Goal: Task Accomplishment & Management: Use online tool/utility

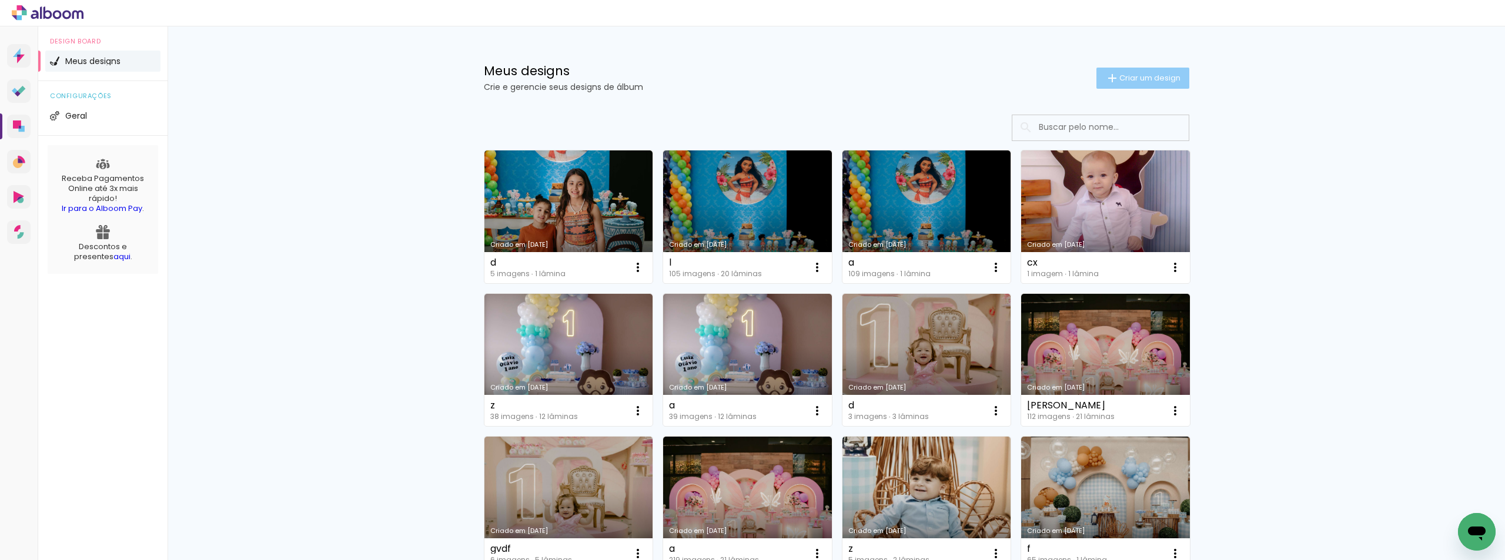
click at [1168, 78] on span "Criar um design" at bounding box center [1149, 78] width 61 height 8
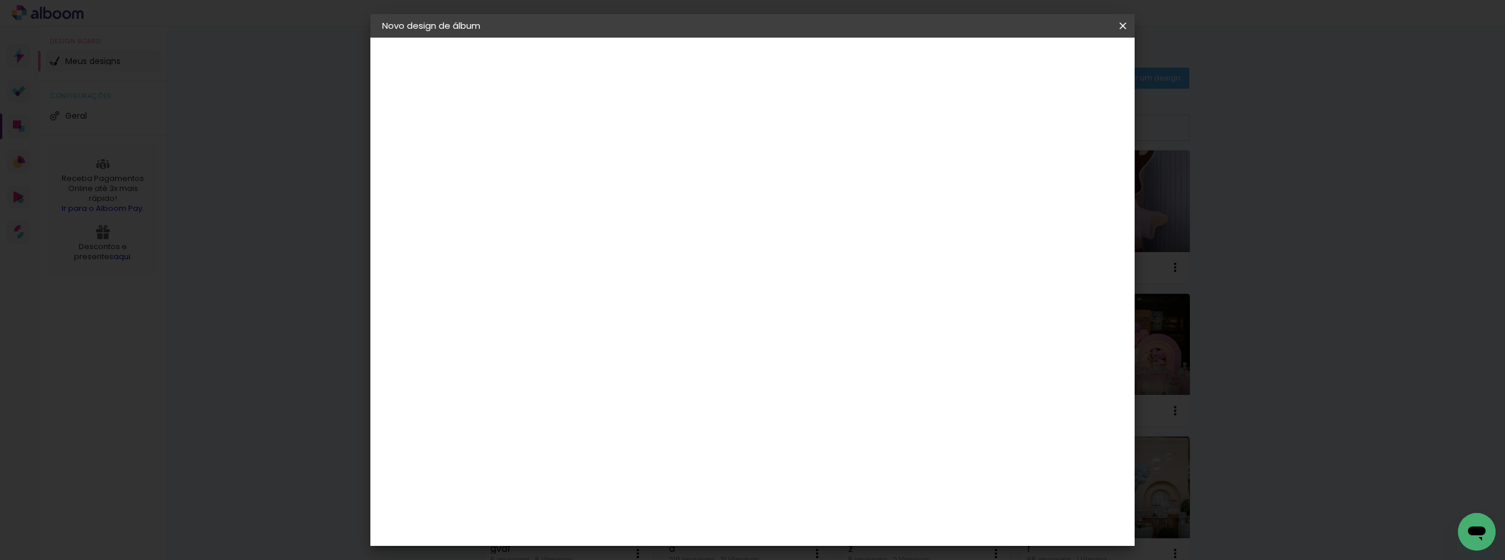
click at [574, 159] on input at bounding box center [574, 158] width 0 height 18
type input "j"
type paper-input "j"
click at [0, 0] on slot "Avançar" at bounding box center [0, 0] width 0 height 0
click at [0, 0] on slot "Tamanho Livre" at bounding box center [0, 0] width 0 height 0
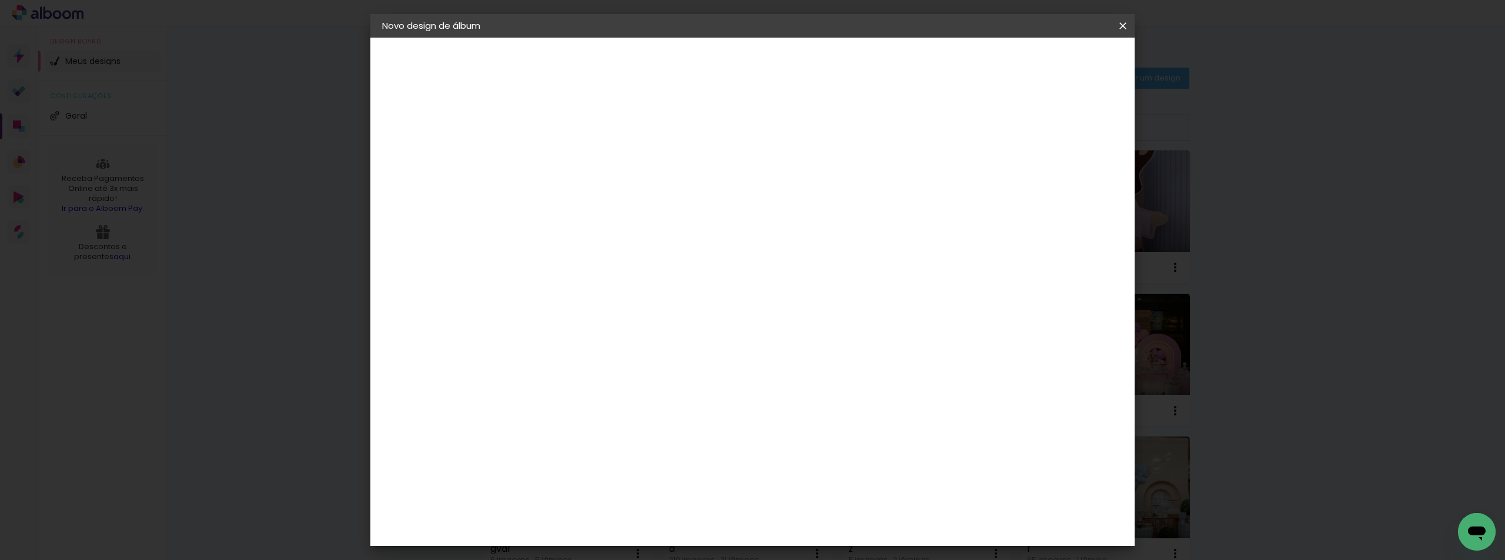
click at [0, 0] on slot "Avançar" at bounding box center [0, 0] width 0 height 0
drag, startPoint x: 540, startPoint y: 336, endPoint x: 561, endPoint y: 332, distance: 21.0
click at [561, 332] on div "30" at bounding box center [544, 334] width 45 height 18
type input "15"
type paper-input "15"
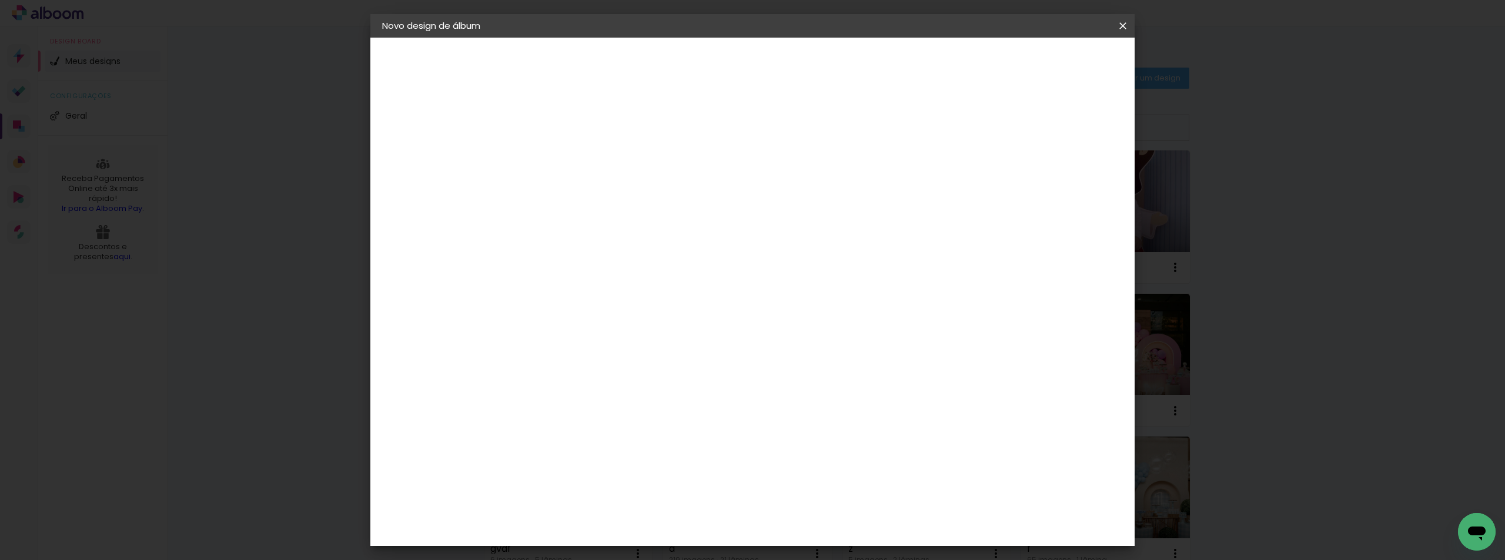
drag, startPoint x: 818, startPoint y: 375, endPoint x: 841, endPoint y: 375, distance: 22.9
click at [841, 375] on div "60" at bounding box center [824, 375] width 45 height 18
type input "21"
type paper-input "21"
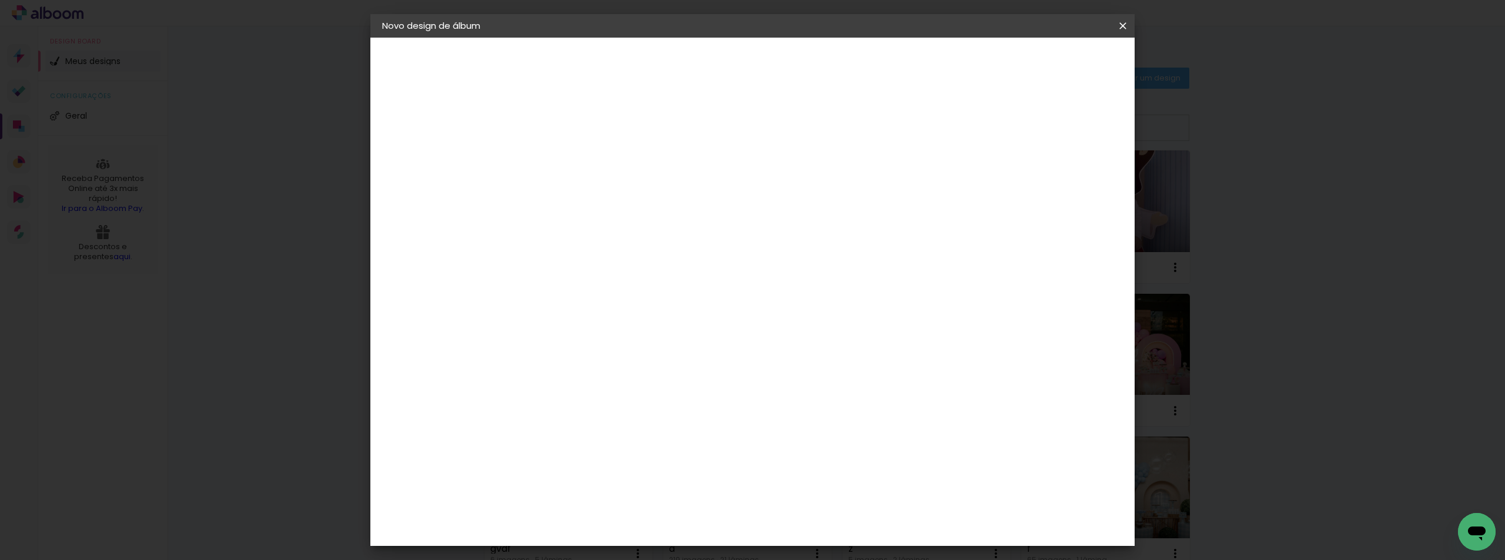
click at [1061, 72] on paper-button "Iniciar design" at bounding box center [1022, 62] width 77 height 20
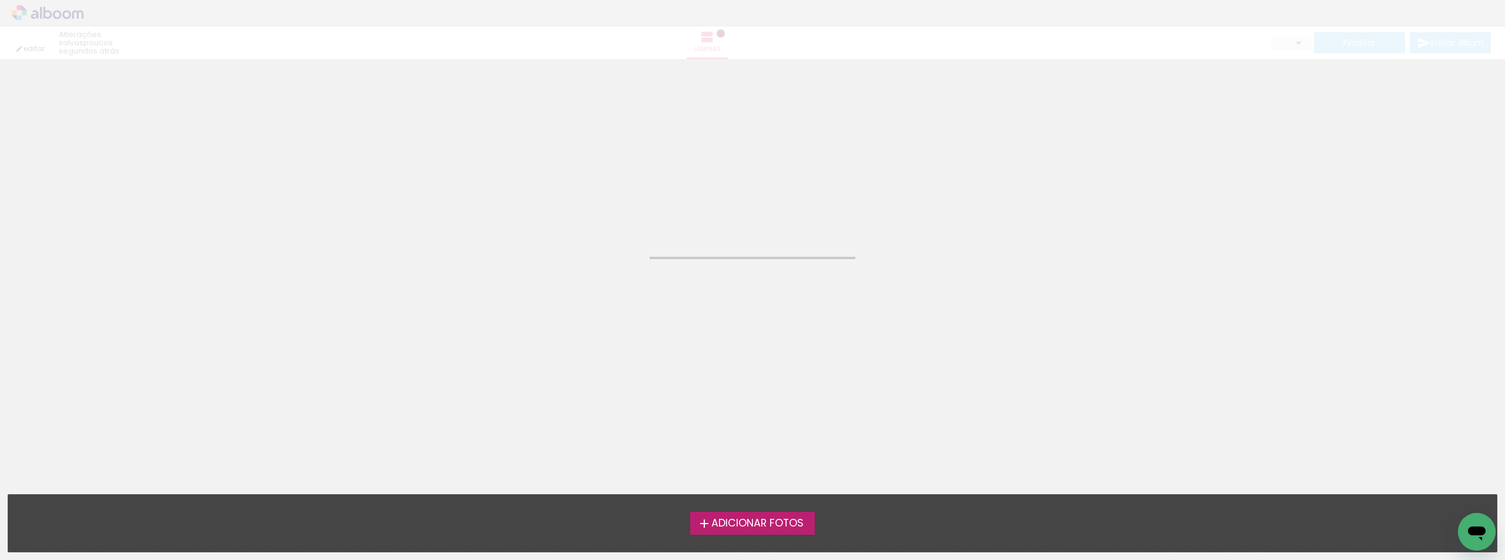
click at [740, 524] on span "Adicionar Fotos" at bounding box center [757, 523] width 92 height 11
click at [0, 0] on input "file" at bounding box center [0, 0] width 0 height 0
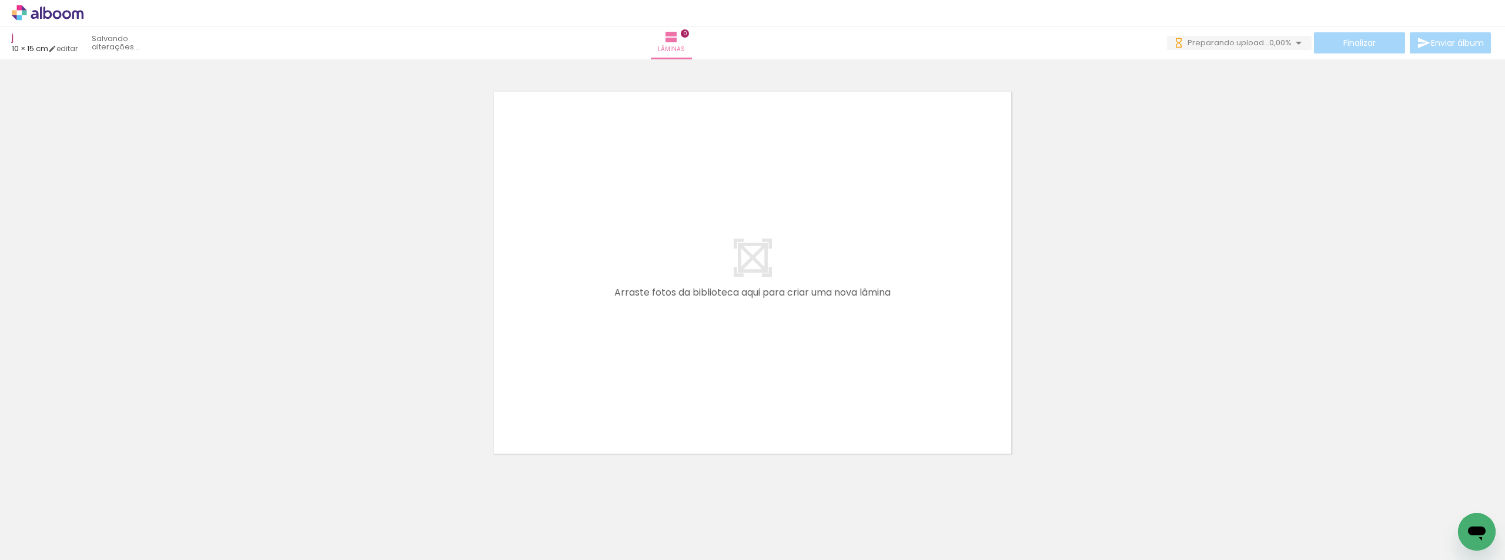
drag, startPoint x: 528, startPoint y: 521, endPoint x: 661, endPoint y: 329, distance: 234.0
click at [674, 276] on quentale-workspace at bounding box center [752, 280] width 1505 height 560
drag, startPoint x: 575, startPoint y: 414, endPoint x: 577, endPoint y: 528, distance: 114.1
click at [642, 310] on quentale-workspace at bounding box center [752, 280] width 1505 height 560
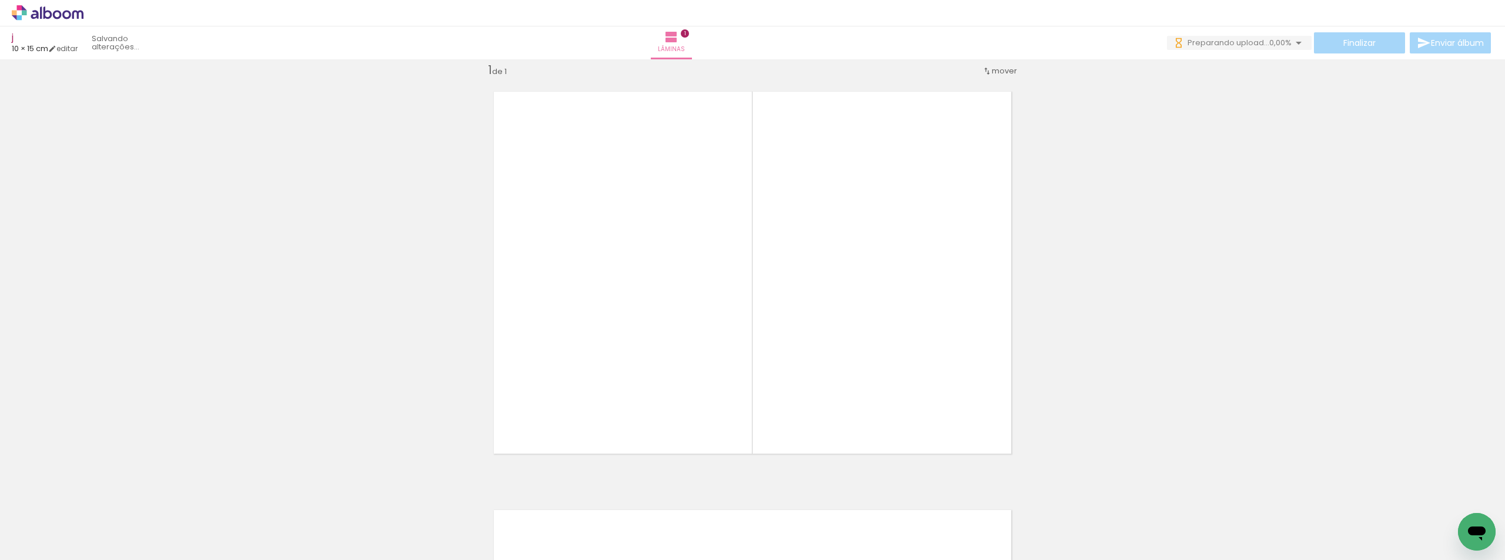
scroll to position [15, 0]
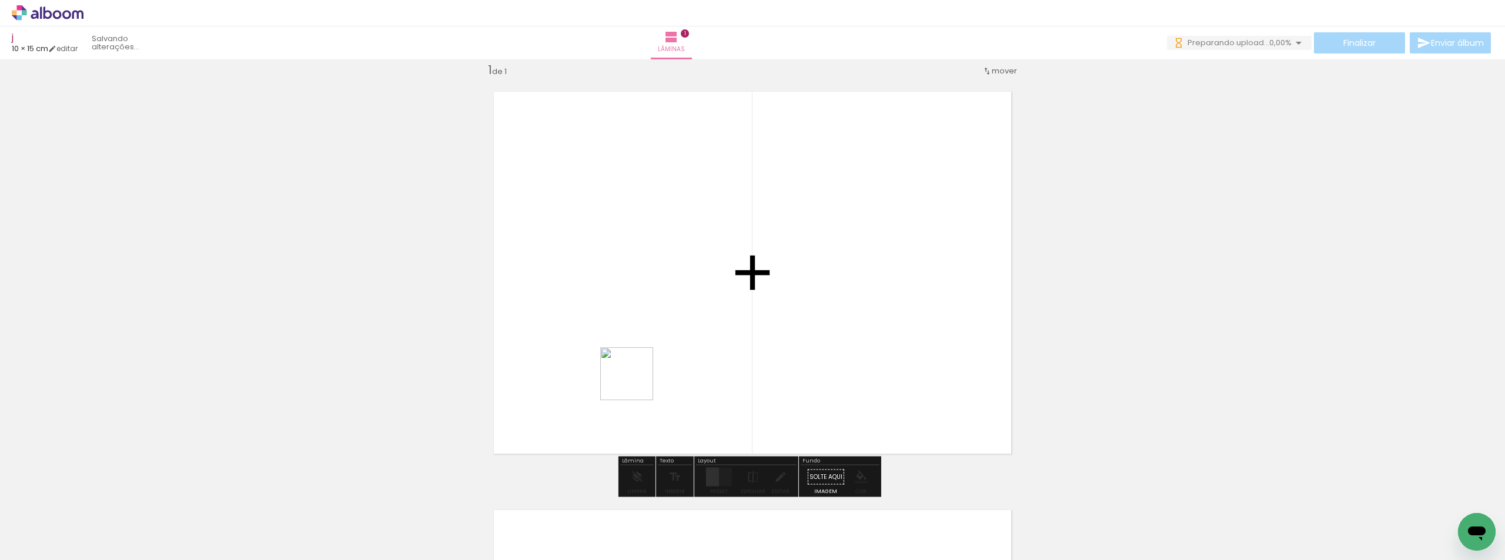
drag, startPoint x: 583, startPoint y: 509, endPoint x: 642, endPoint y: 514, distance: 59.0
click at [654, 354] on quentale-workspace at bounding box center [752, 280] width 1505 height 560
drag, startPoint x: 664, startPoint y: 468, endPoint x: 737, endPoint y: 517, distance: 88.0
click at [722, 336] on quentale-workspace at bounding box center [752, 280] width 1505 height 560
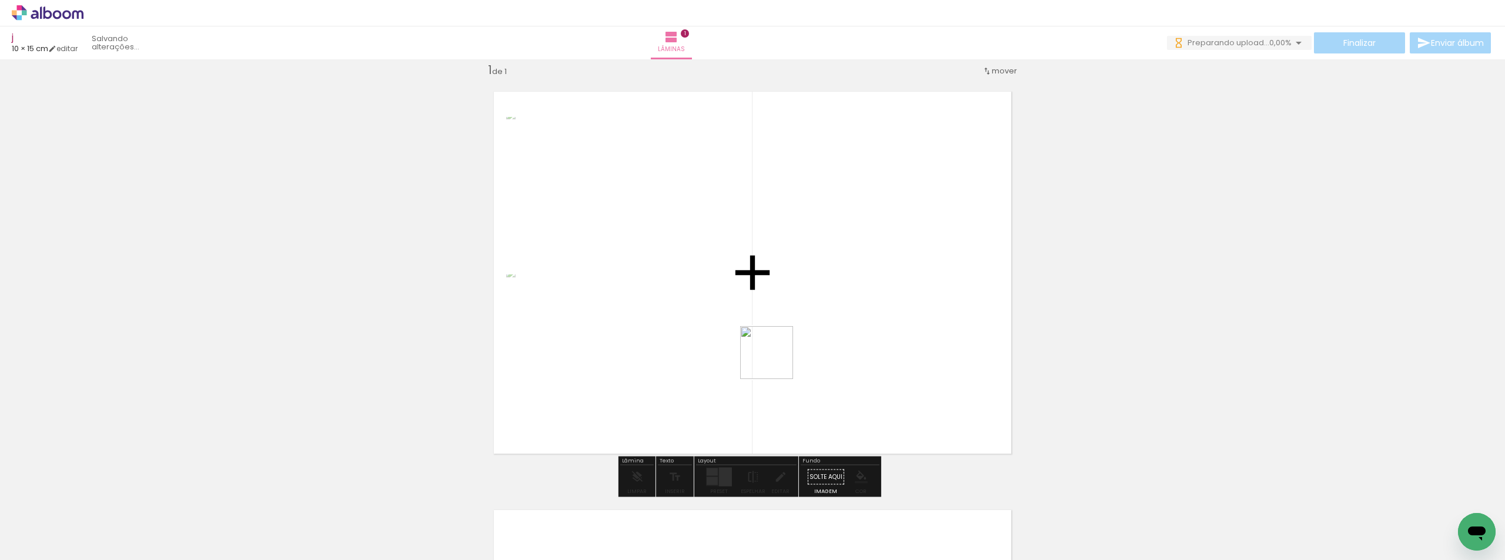
drag, startPoint x: 756, startPoint y: 410, endPoint x: 767, endPoint y: 496, distance: 87.1
click at [777, 357] on quentale-workspace at bounding box center [752, 280] width 1505 height 560
drag, startPoint x: 778, startPoint y: 486, endPoint x: 844, endPoint y: 515, distance: 72.1
click at [807, 388] on quentale-workspace at bounding box center [752, 280] width 1505 height 560
drag, startPoint x: 857, startPoint y: 463, endPoint x: 485, endPoint y: 466, distance: 372.1
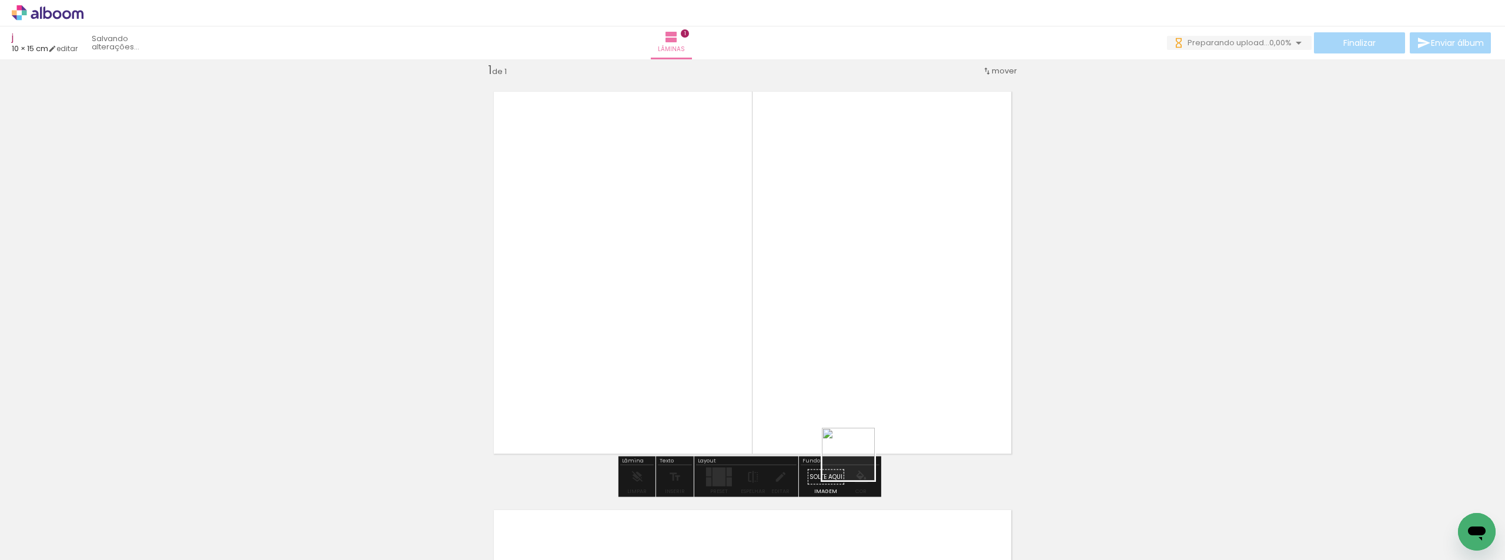
click at [863, 339] on quentale-workspace at bounding box center [752, 280] width 1505 height 560
drag, startPoint x: 466, startPoint y: 518, endPoint x: 386, endPoint y: 461, distance: 98.2
click at [642, 328] on quentale-workspace at bounding box center [752, 280] width 1505 height 560
drag, startPoint x: 513, startPoint y: 413, endPoint x: 345, endPoint y: 503, distance: 190.9
click at [583, 379] on quentale-workspace at bounding box center [752, 280] width 1505 height 560
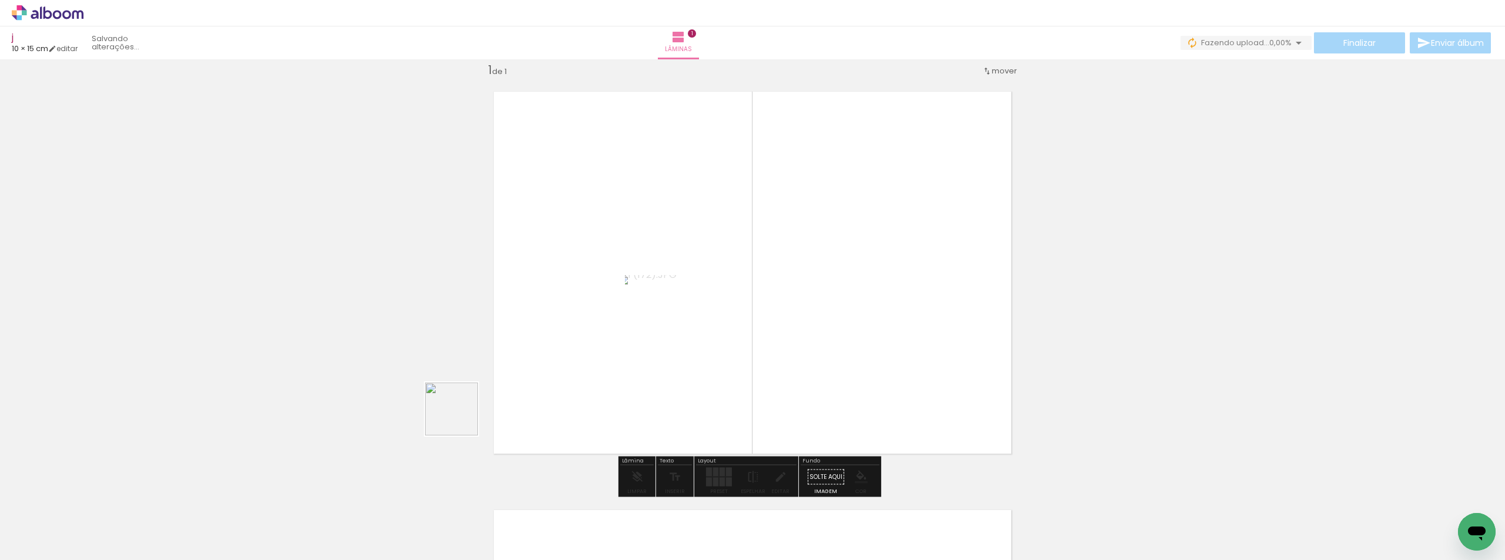
drag, startPoint x: 460, startPoint y: 418, endPoint x: 285, endPoint y: 510, distance: 197.7
click at [611, 380] on quentale-workspace at bounding box center [752, 280] width 1505 height 560
drag, startPoint x: 335, startPoint y: 476, endPoint x: 291, endPoint y: 483, distance: 44.6
click at [613, 398] on quentale-workspace at bounding box center [752, 280] width 1505 height 560
drag, startPoint x: 187, startPoint y: 523, endPoint x: 694, endPoint y: 394, distance: 522.8
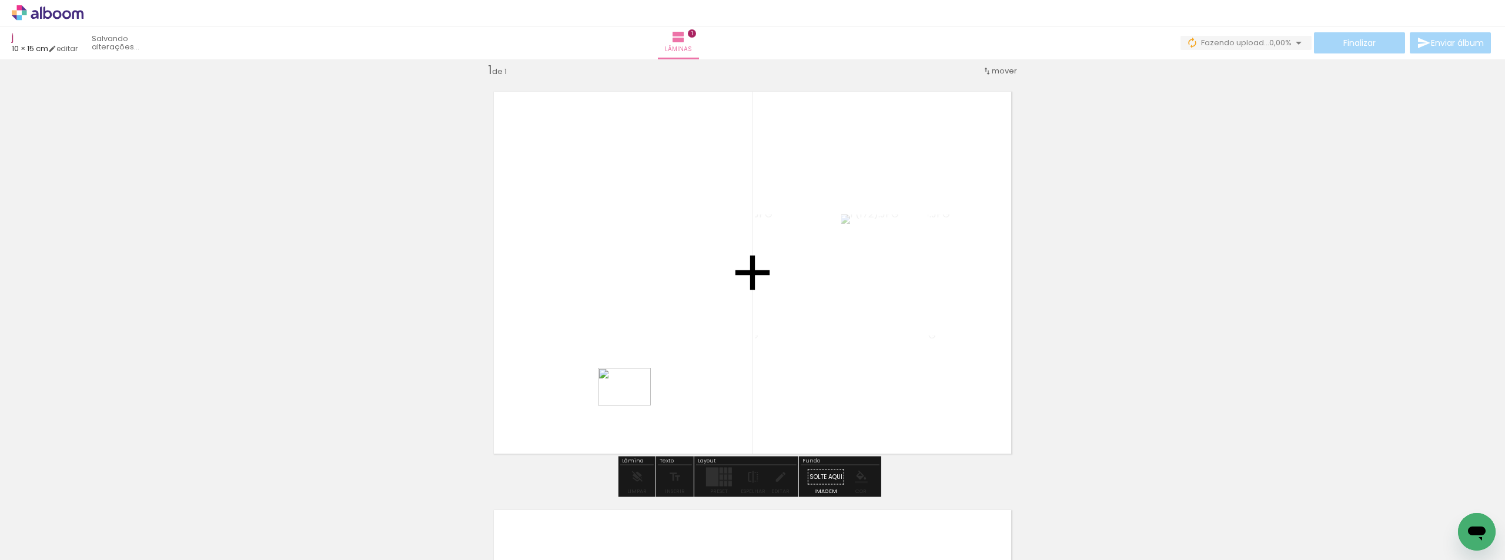
click at [694, 394] on quentale-workspace at bounding box center [752, 280] width 1505 height 560
drag, startPoint x: 125, startPoint y: 522, endPoint x: 754, endPoint y: 332, distance: 656.4
click at [754, 332] on quentale-workspace at bounding box center [752, 280] width 1505 height 560
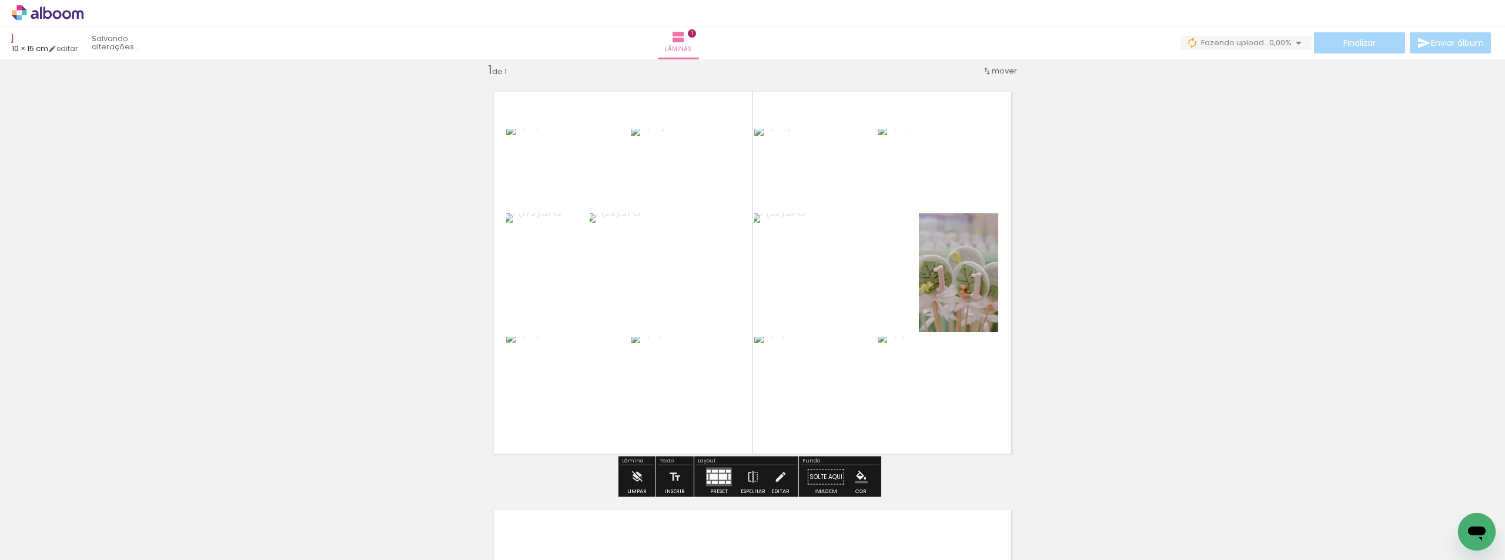
click at [715, 475] on quentale-layouter at bounding box center [719, 477] width 26 height 19
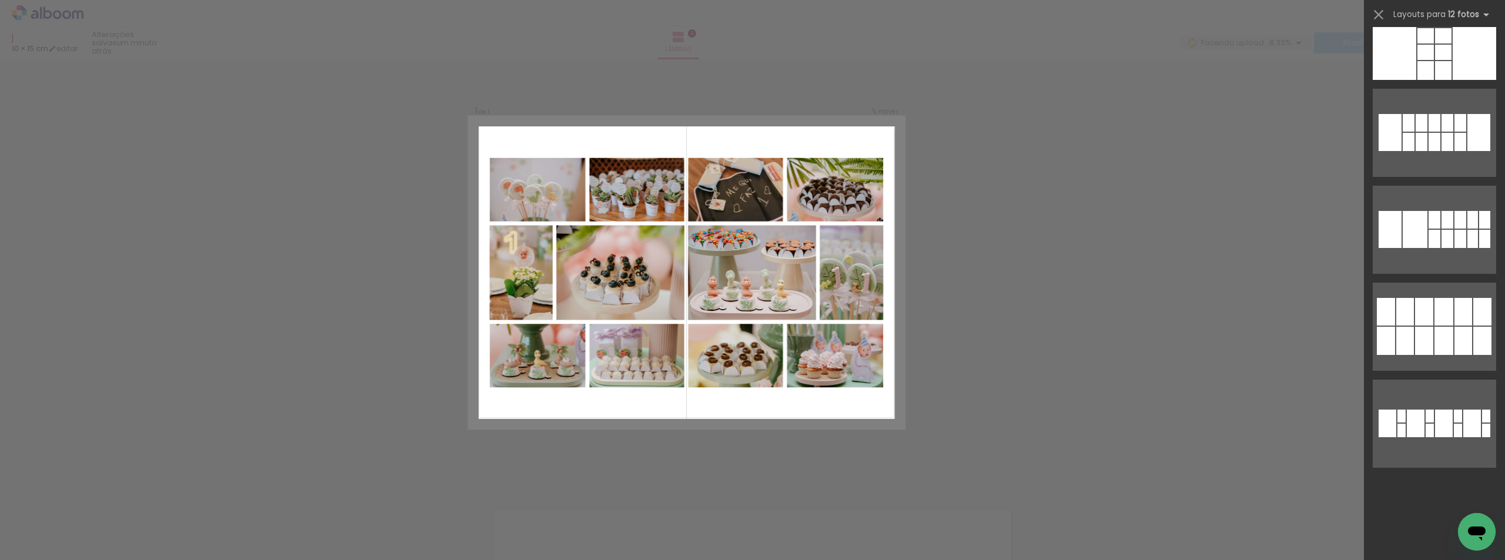
scroll to position [1795, 0]
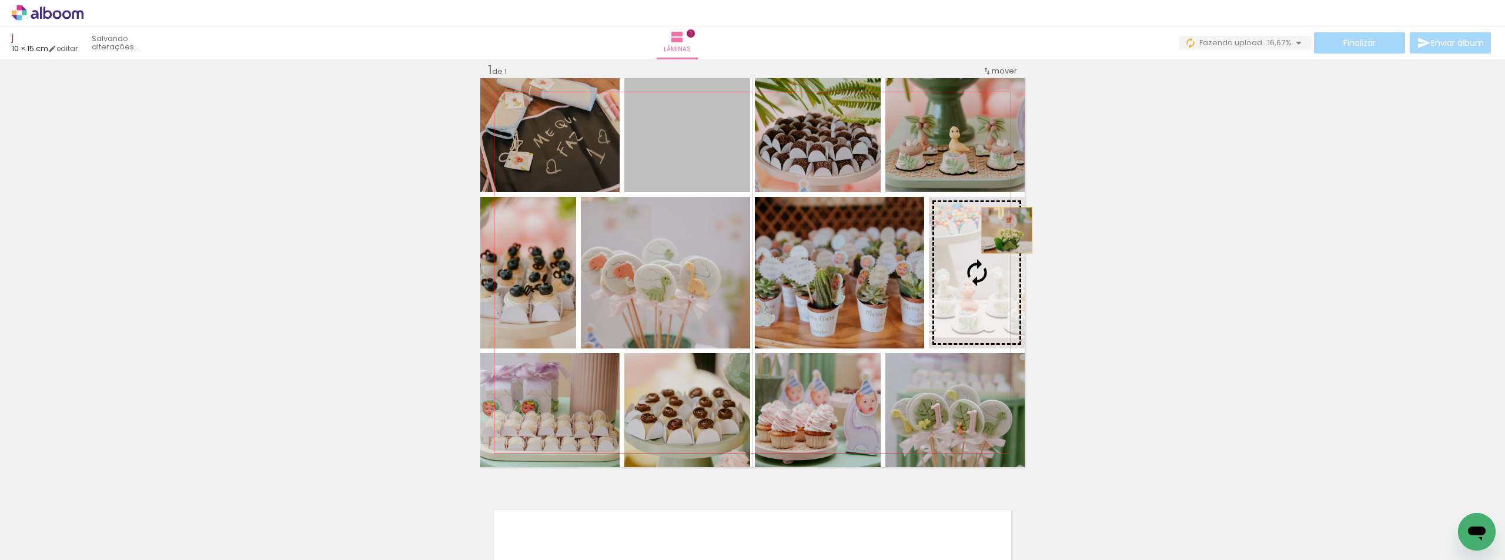
drag, startPoint x: 678, startPoint y: 143, endPoint x: 1002, endPoint y: 230, distance: 335.9
click at [0, 0] on slot at bounding box center [0, 0] width 0 height 0
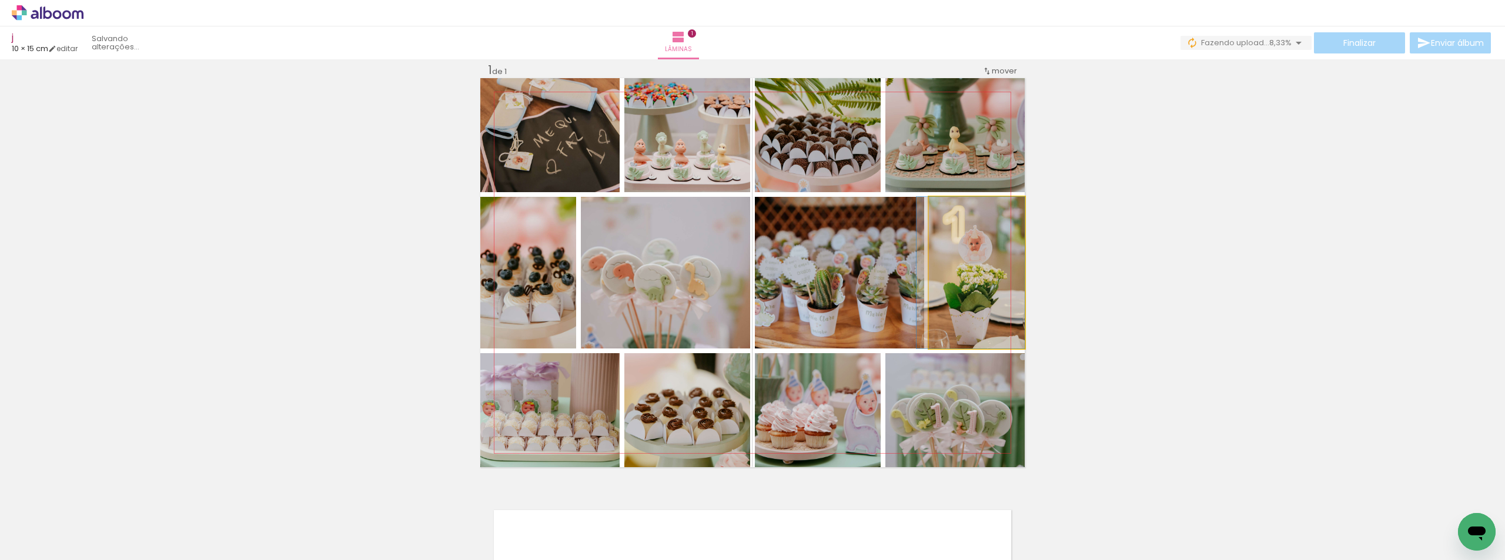
drag, startPoint x: 967, startPoint y: 309, endPoint x: 953, endPoint y: 309, distance: 14.1
drag, startPoint x: 953, startPoint y: 208, endPoint x: 959, endPoint y: 208, distance: 5.9
type paper-slider "114"
click at [959, 208] on div at bounding box center [960, 209] width 11 height 11
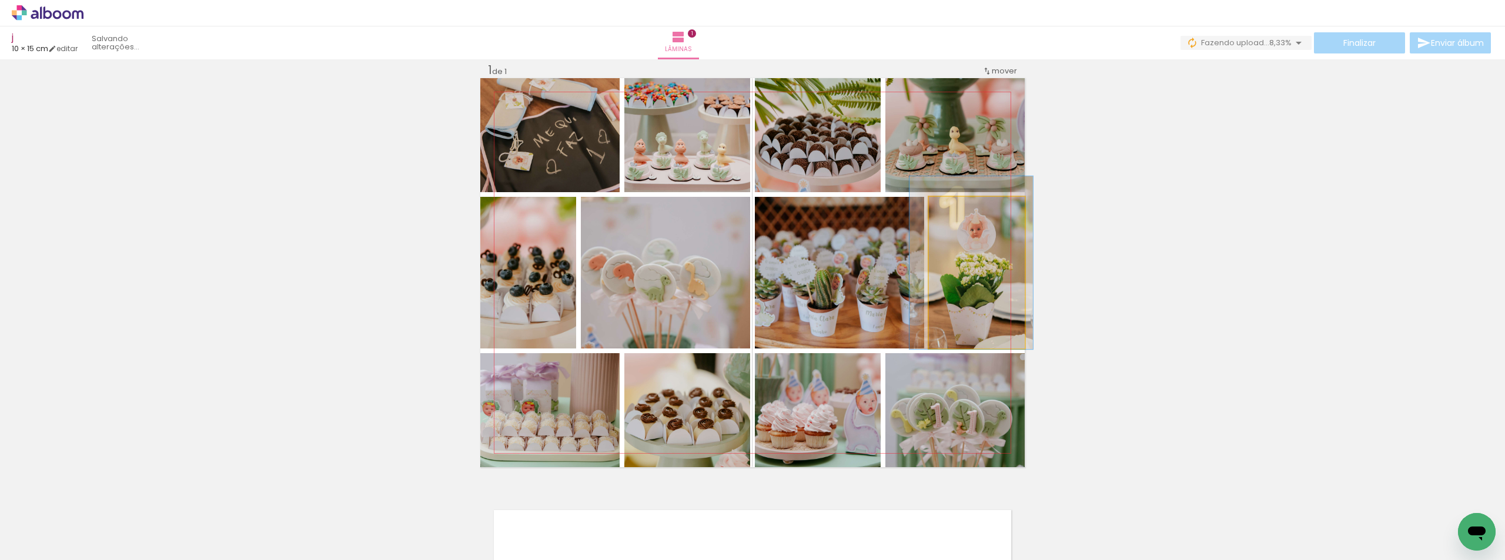
drag, startPoint x: 980, startPoint y: 289, endPoint x: 980, endPoint y: 279, distance: 10.0
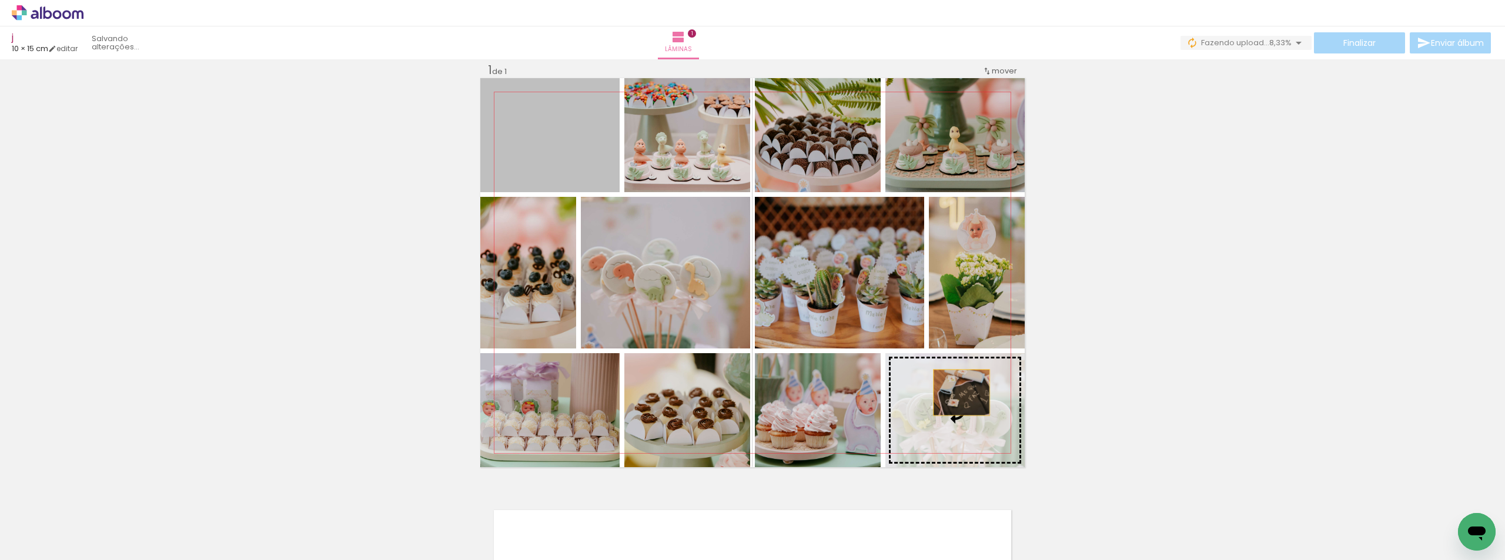
drag, startPoint x: 564, startPoint y: 143, endPoint x: 957, endPoint y: 393, distance: 465.6
click at [0, 0] on slot at bounding box center [0, 0] width 0 height 0
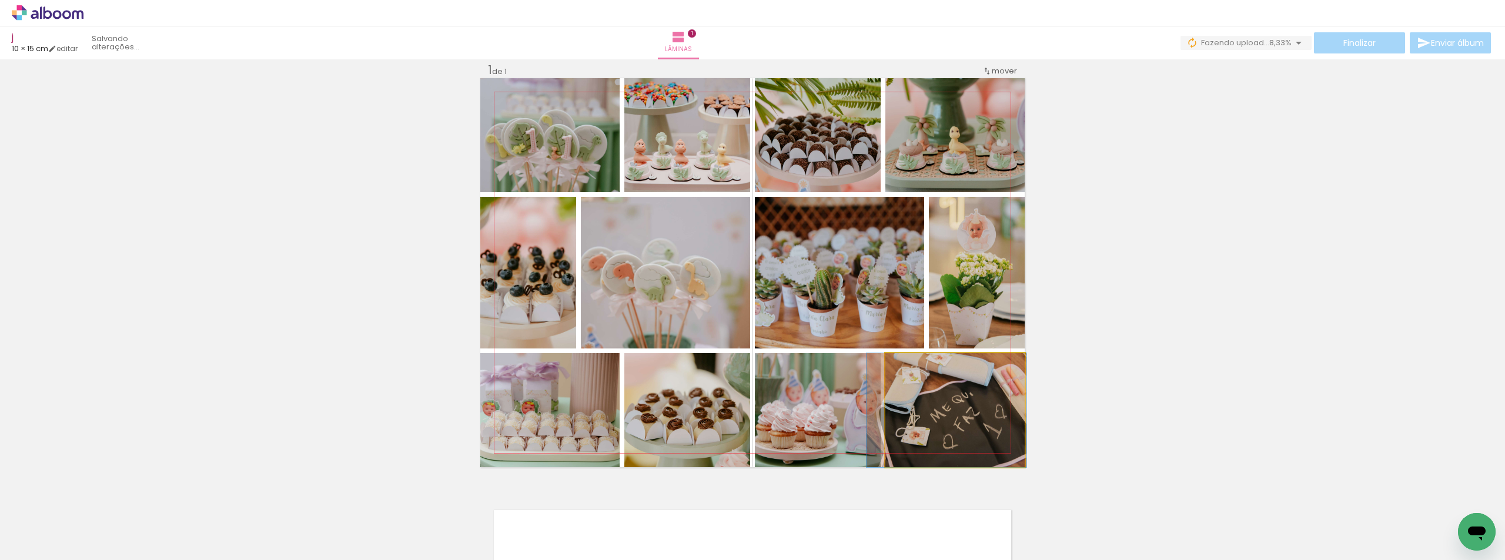
drag, startPoint x: 953, startPoint y: 423, endPoint x: 948, endPoint y: 413, distance: 11.6
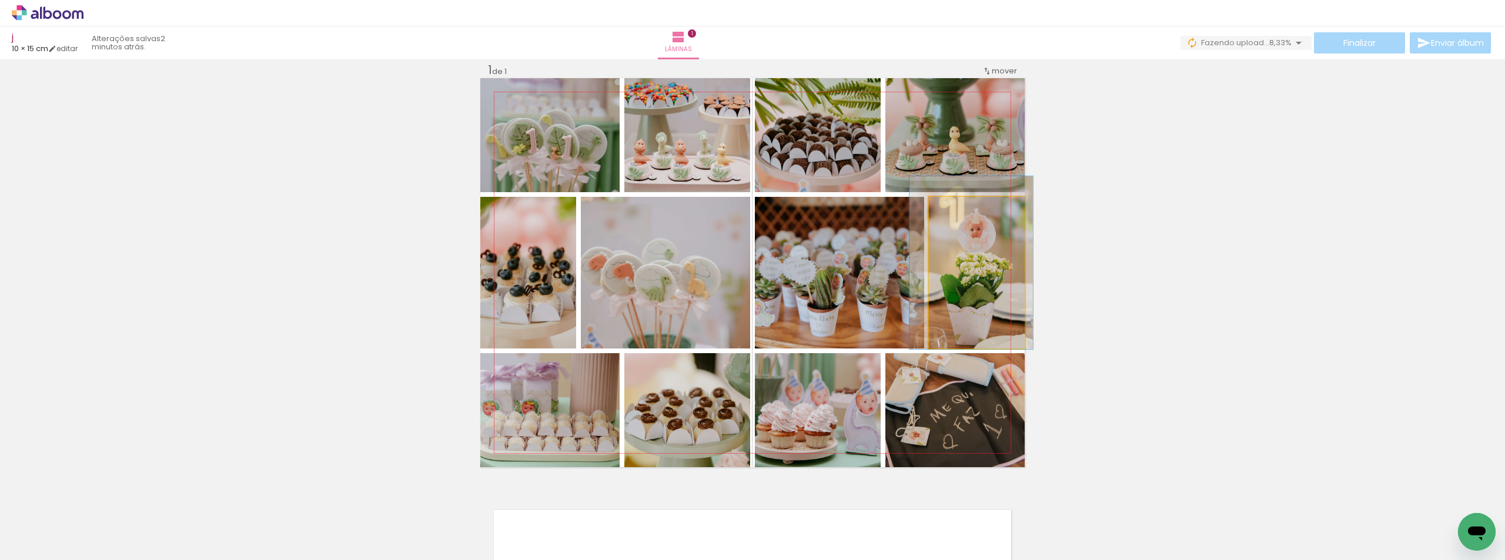
click at [973, 313] on quentale-photo at bounding box center [977, 273] width 96 height 152
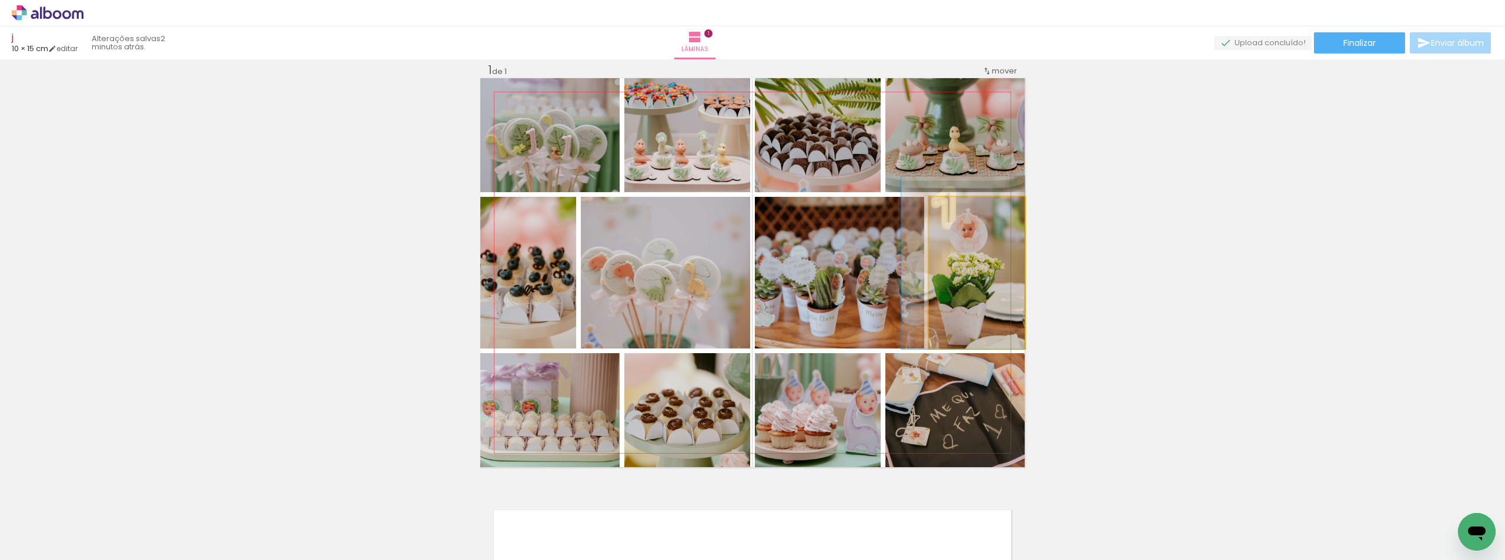
drag, startPoint x: 979, startPoint y: 299, endPoint x: 970, endPoint y: 299, distance: 9.4
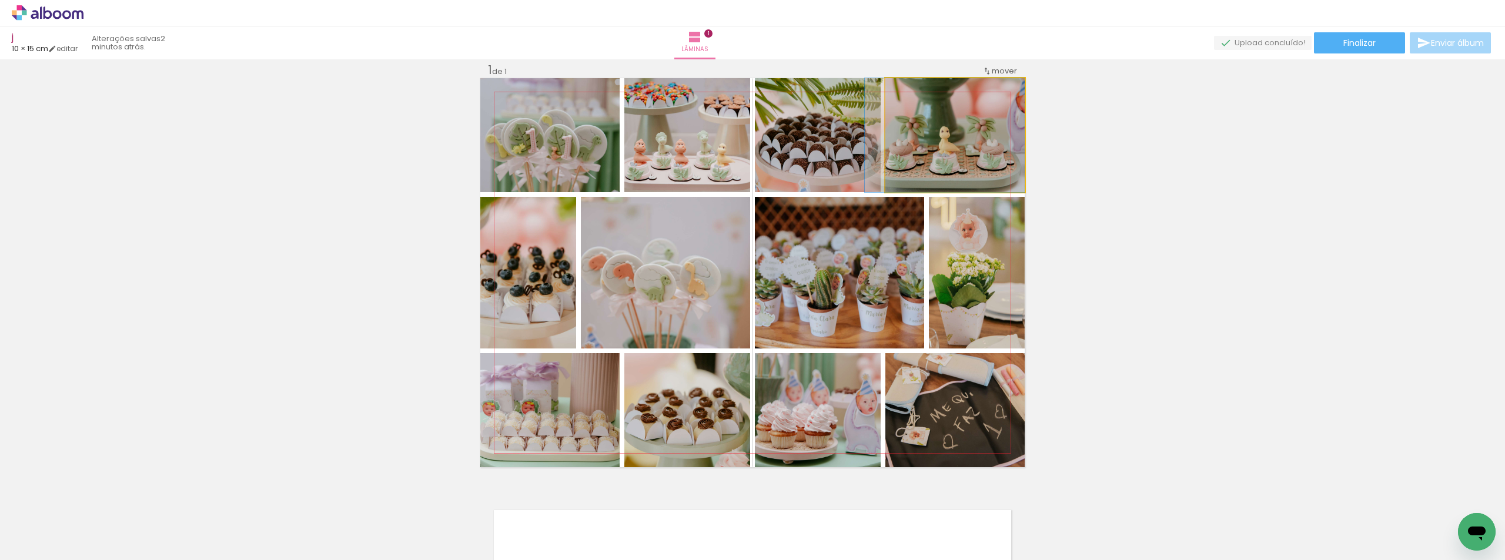
drag, startPoint x: 979, startPoint y: 170, endPoint x: 964, endPoint y: 170, distance: 14.7
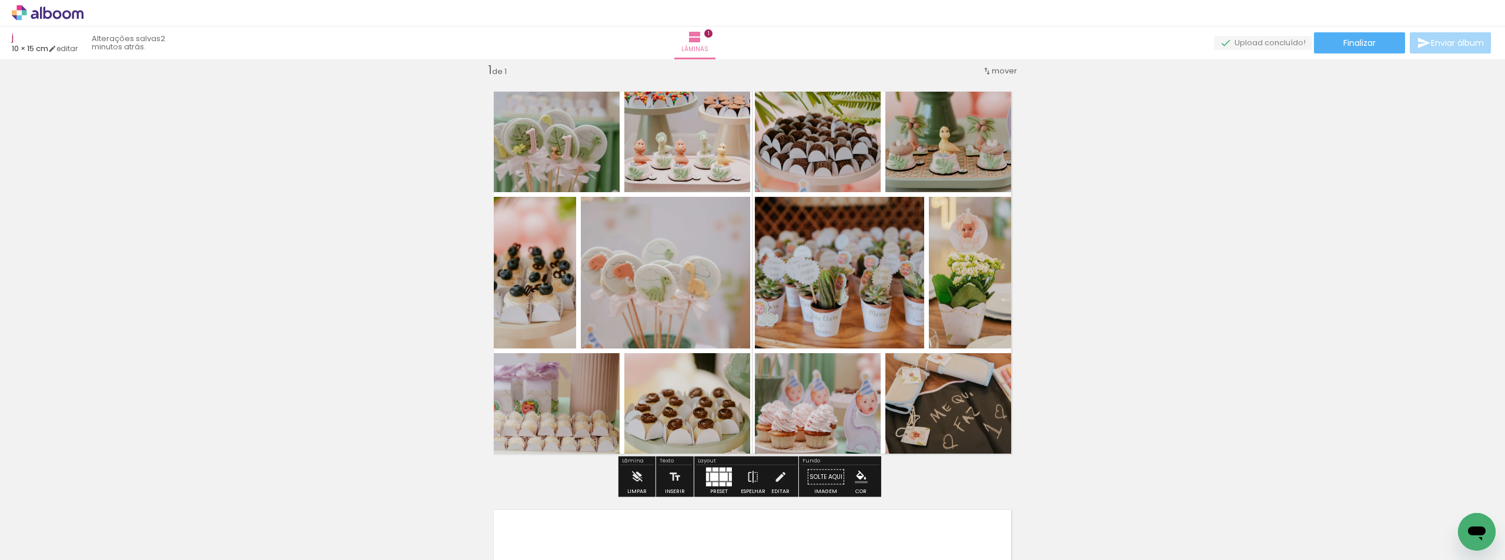
type paper-slider "116"
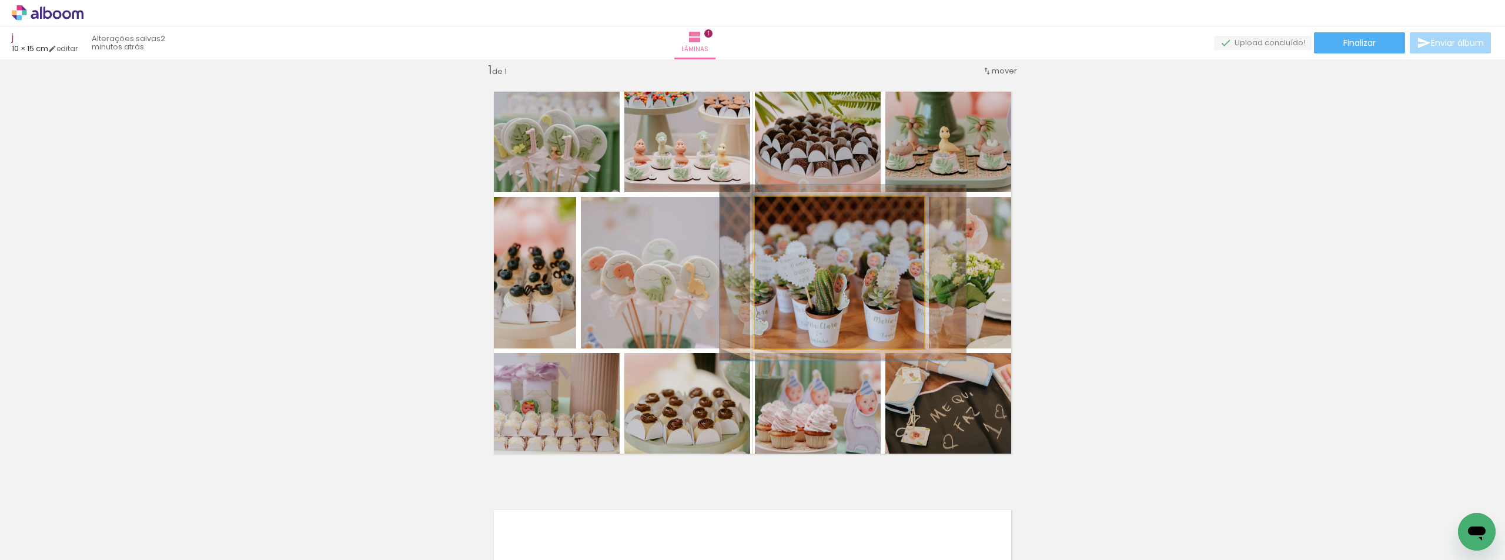
click at [787, 209] on div at bounding box center [805, 209] width 46 height 19
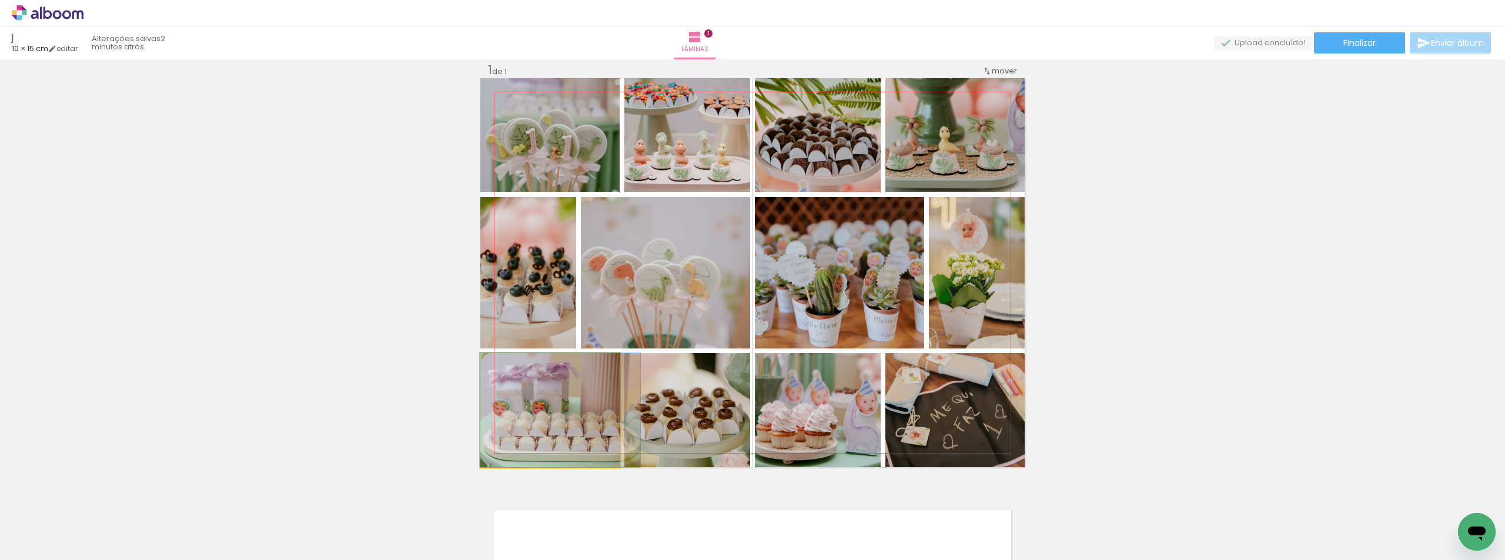
drag, startPoint x: 566, startPoint y: 441, endPoint x: 583, endPoint y: 429, distance: 20.6
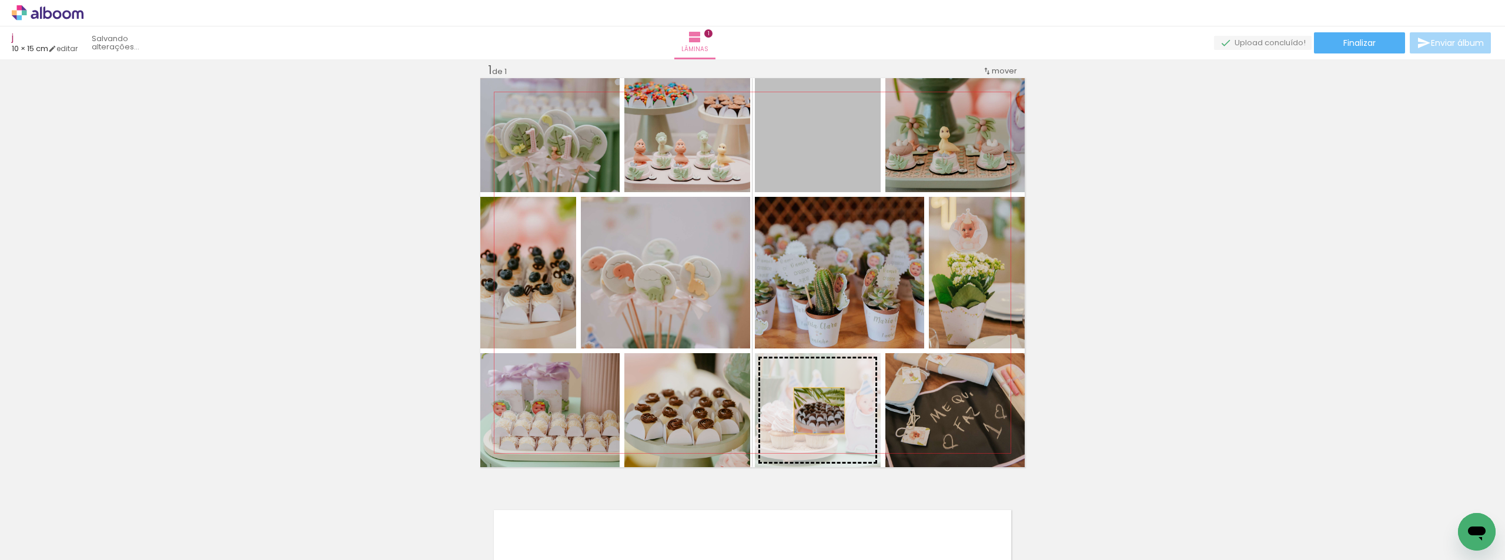
drag, startPoint x: 834, startPoint y: 153, endPoint x: 815, endPoint y: 411, distance: 258.8
click at [0, 0] on slot at bounding box center [0, 0] width 0 height 0
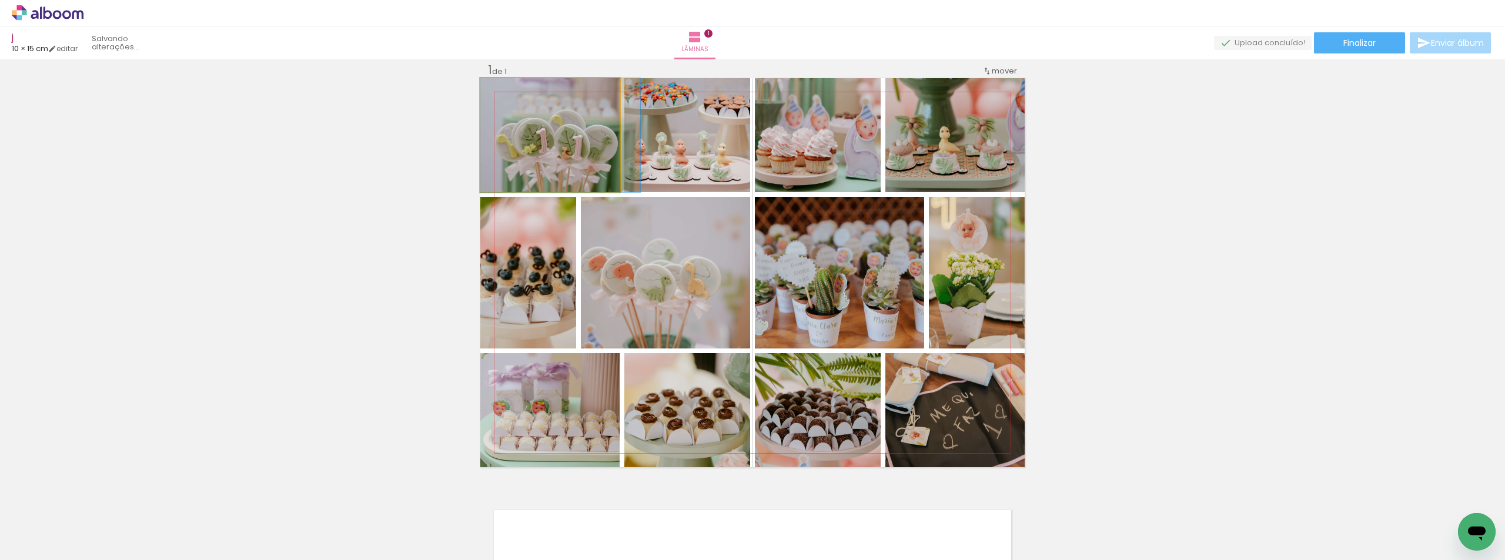
drag, startPoint x: 547, startPoint y: 155, endPoint x: 565, endPoint y: 152, distance: 17.8
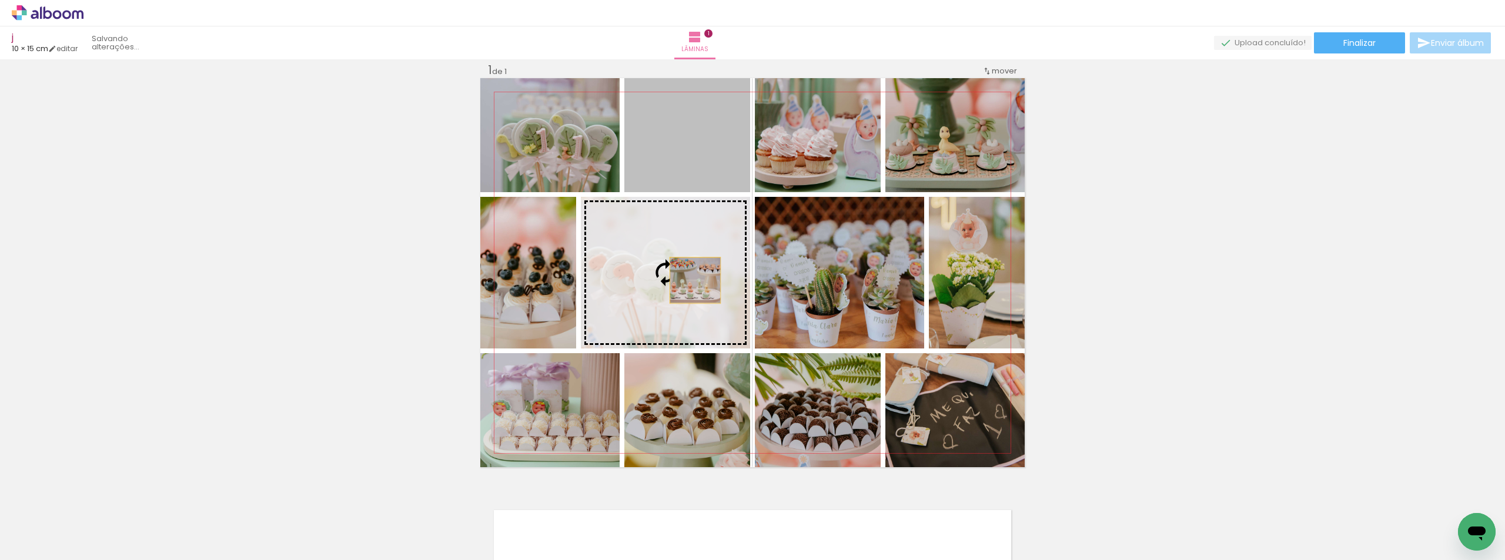
drag, startPoint x: 724, startPoint y: 138, endPoint x: 691, endPoint y: 280, distance: 146.0
click at [0, 0] on slot at bounding box center [0, 0] width 0 height 0
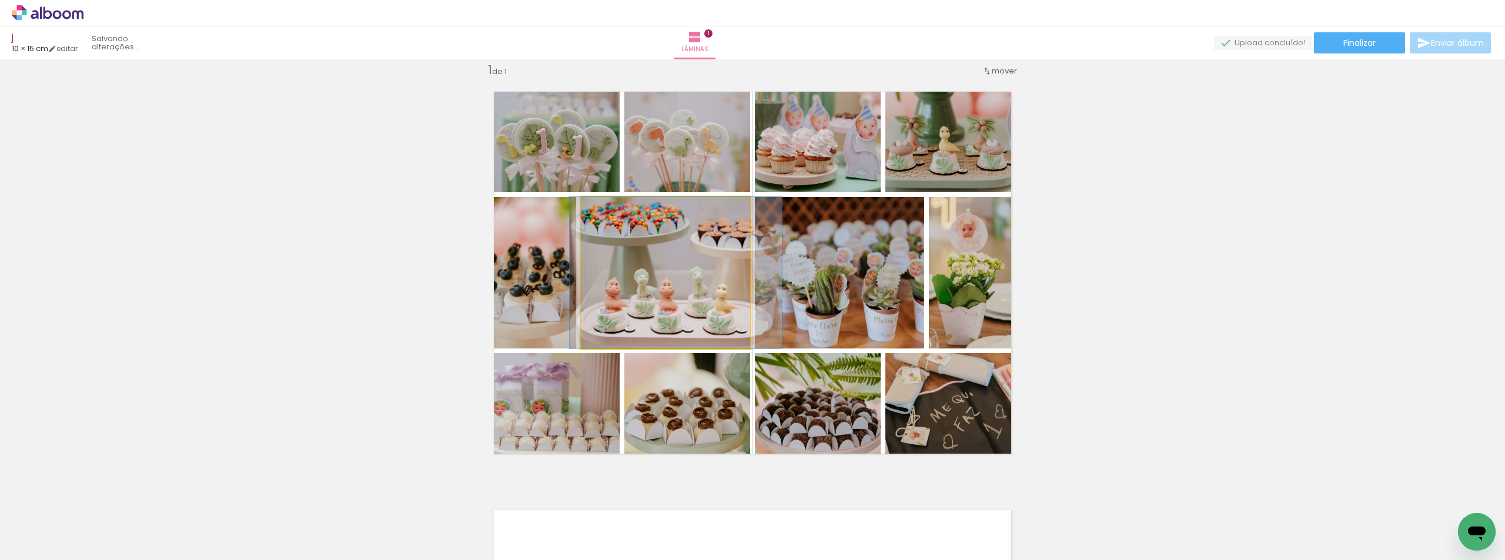
drag, startPoint x: 678, startPoint y: 312, endPoint x: 688, endPoint y: 312, distance: 10.6
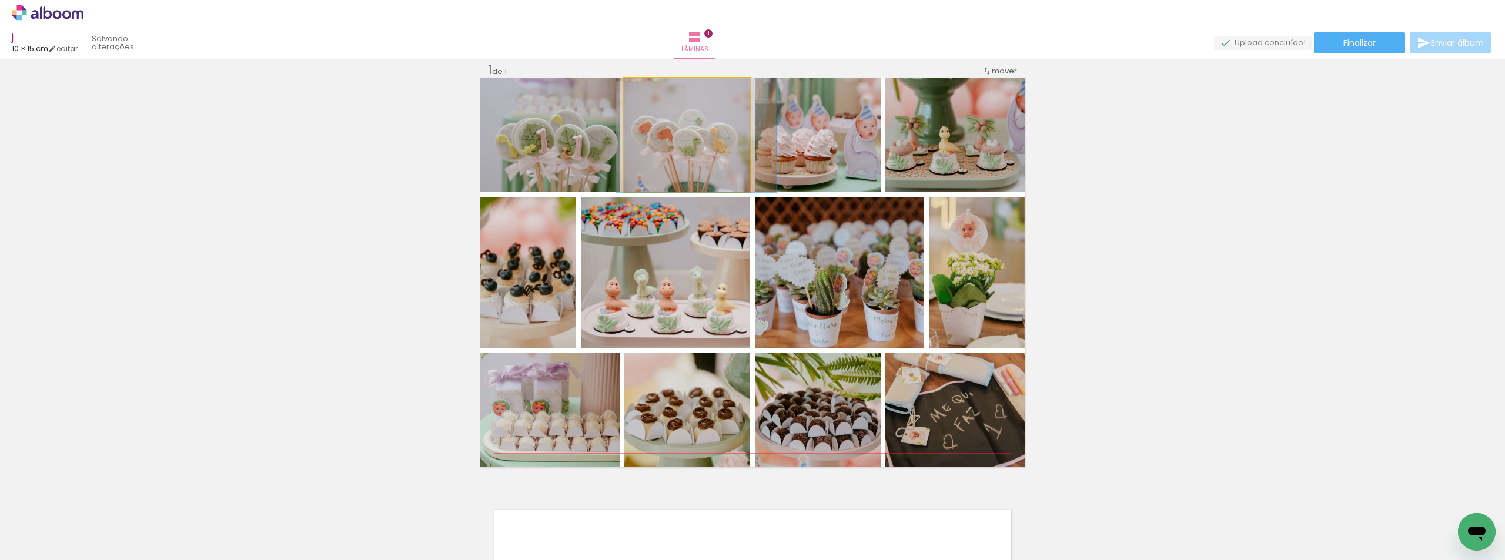
drag, startPoint x: 681, startPoint y: 150, endPoint x: 690, endPoint y: 150, distance: 8.8
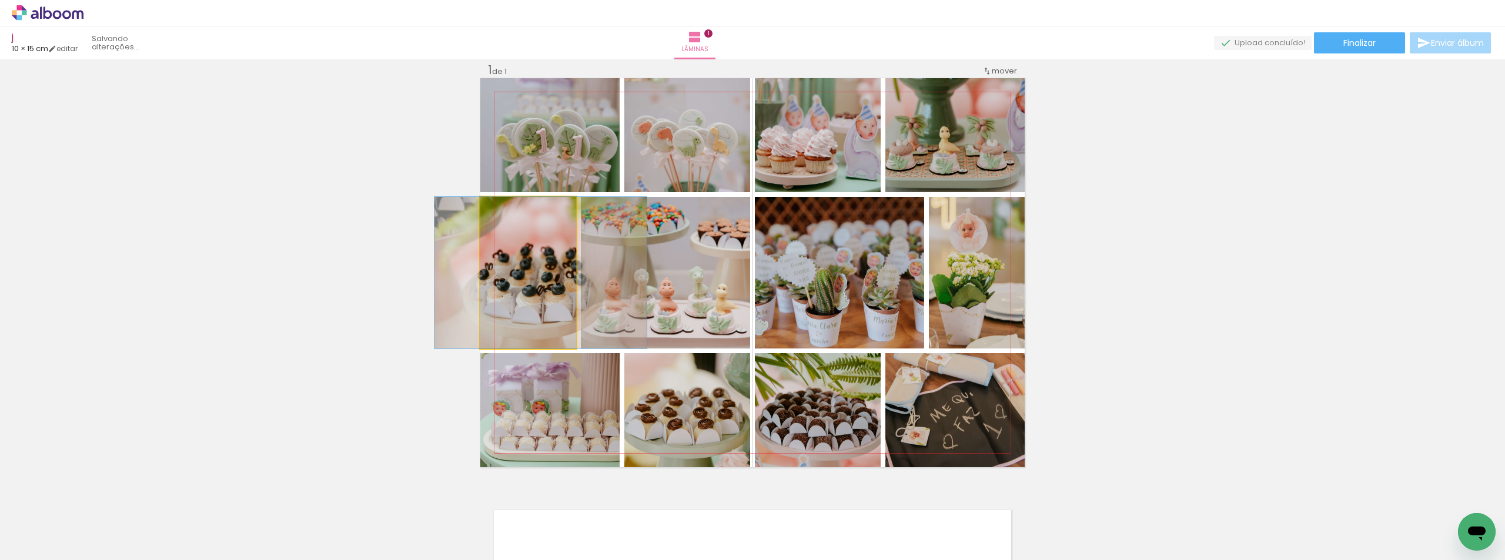
drag, startPoint x: 528, startPoint y: 310, endPoint x: 541, endPoint y: 309, distance: 12.4
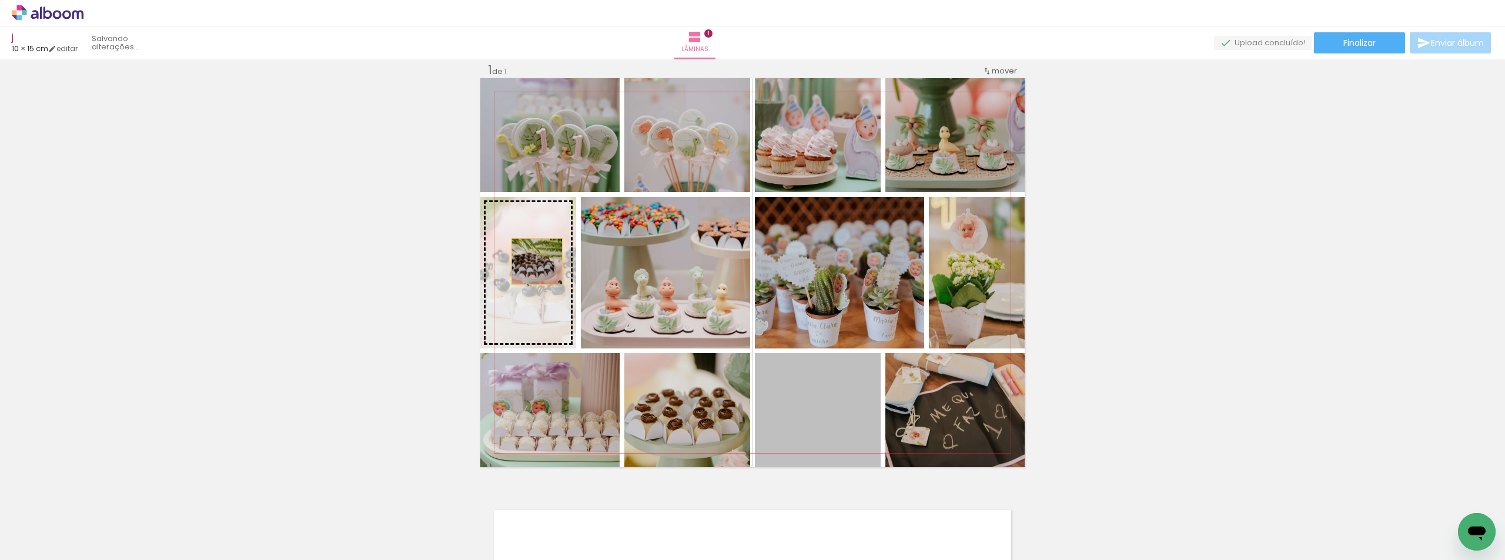
drag, startPoint x: 817, startPoint y: 421, endPoint x: 533, endPoint y: 262, distance: 326.4
click at [0, 0] on slot at bounding box center [0, 0] width 0 height 0
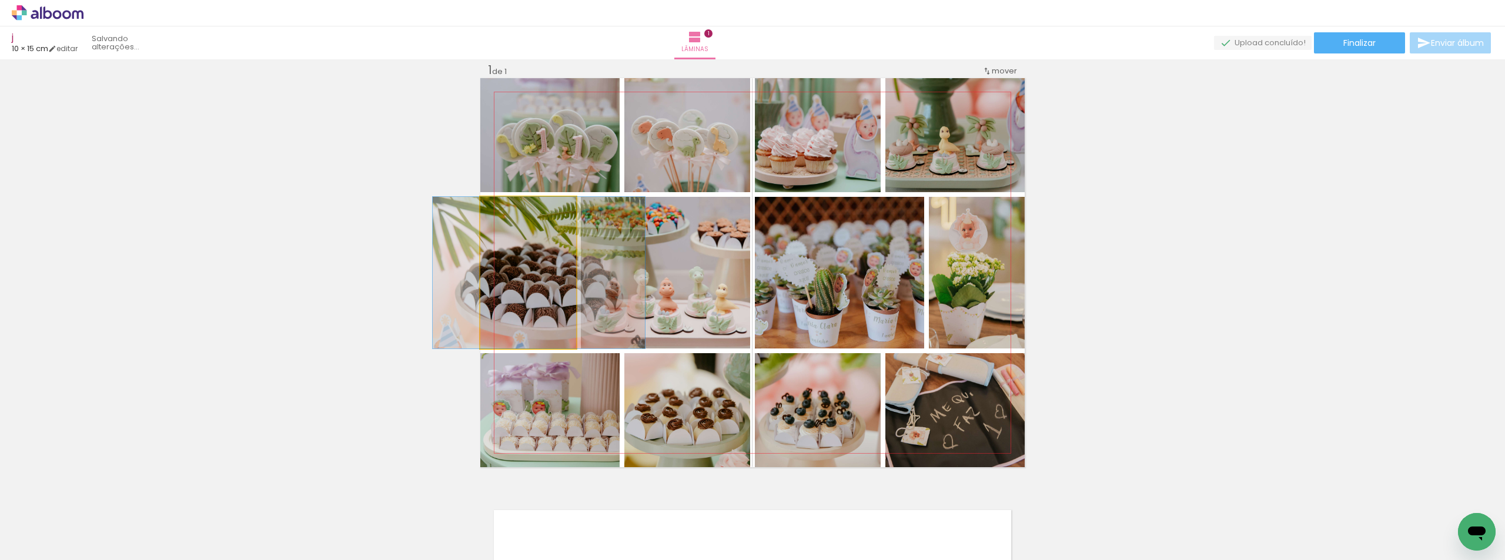
drag, startPoint x: 533, startPoint y: 285, endPoint x: 543, endPoint y: 286, distance: 10.0
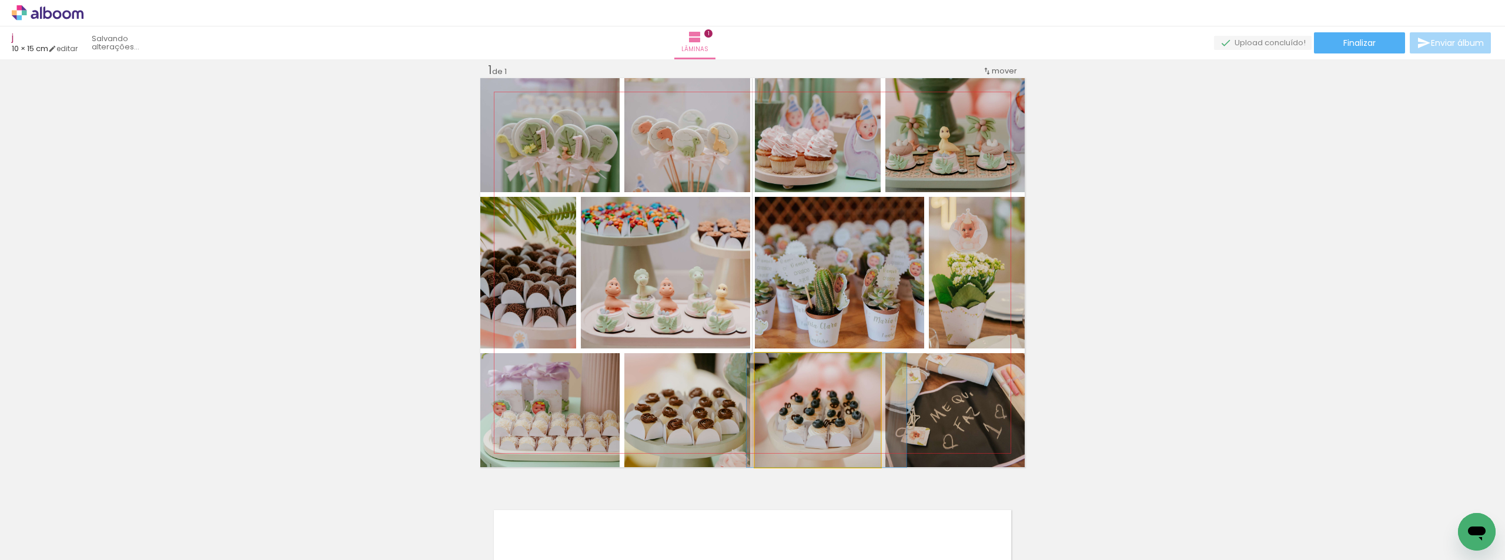
drag, startPoint x: 818, startPoint y: 429, endPoint x: 824, endPoint y: 427, distance: 6.1
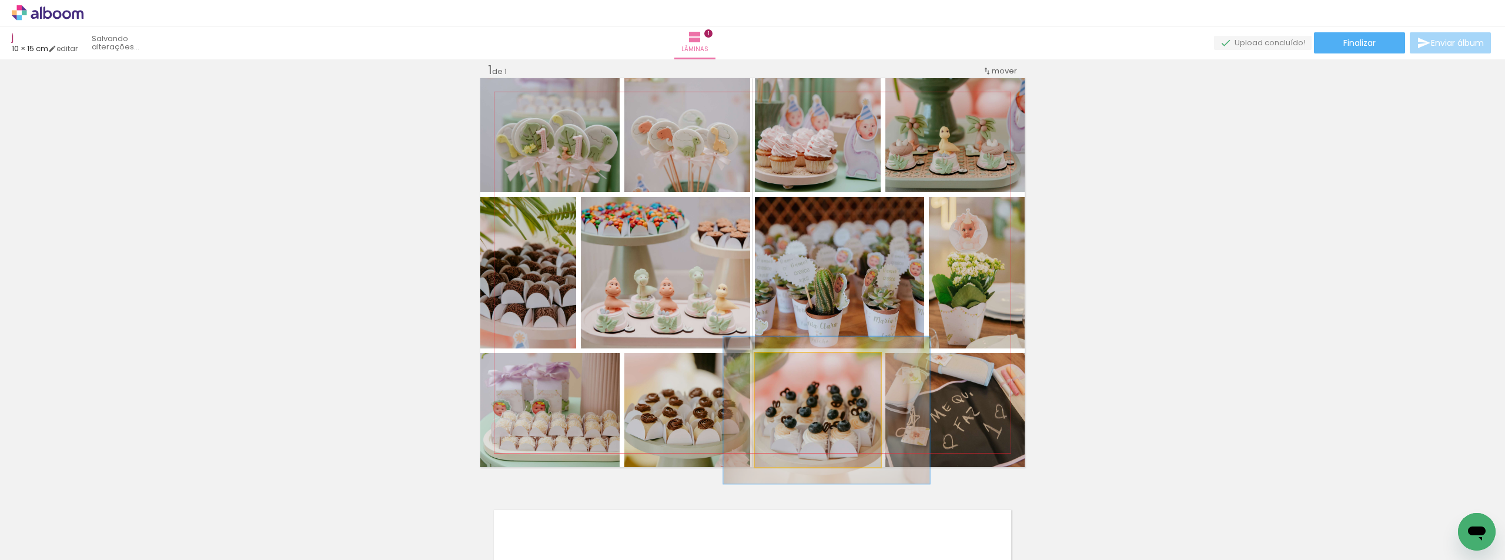
drag, startPoint x: 785, startPoint y: 369, endPoint x: 798, endPoint y: 368, distance: 13.0
type paper-slider "132"
click at [798, 368] on div at bounding box center [794, 365] width 19 height 19
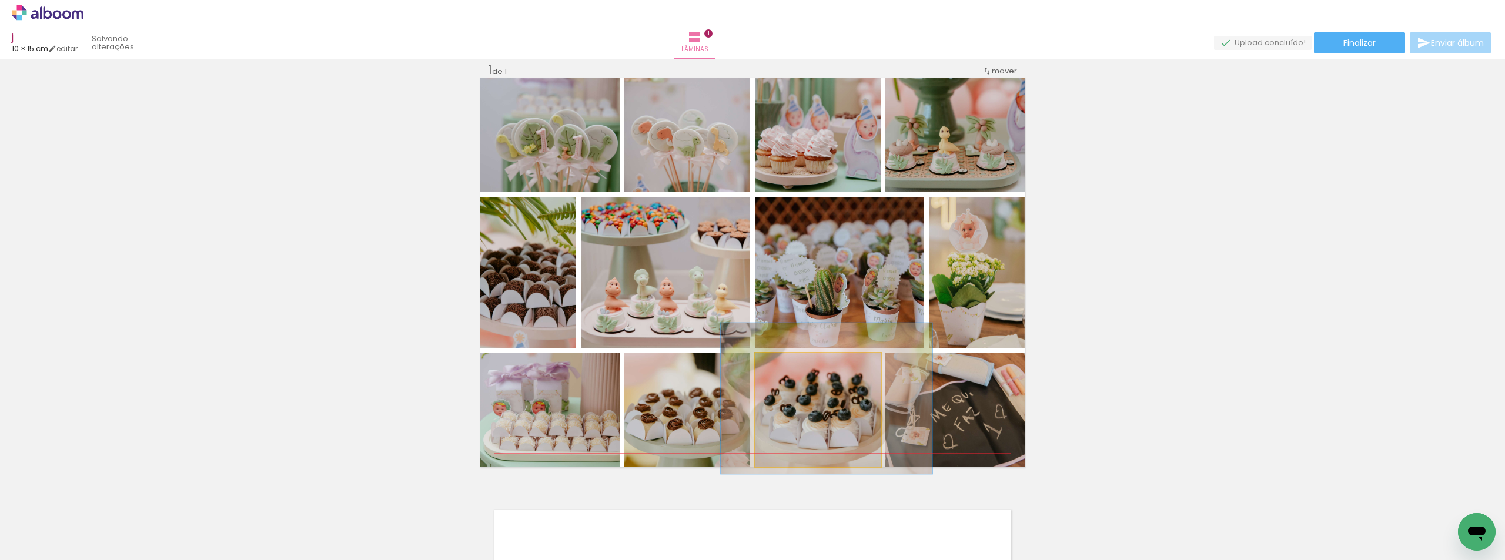
drag, startPoint x: 839, startPoint y: 425, endPoint x: 838, endPoint y: 416, distance: 8.9
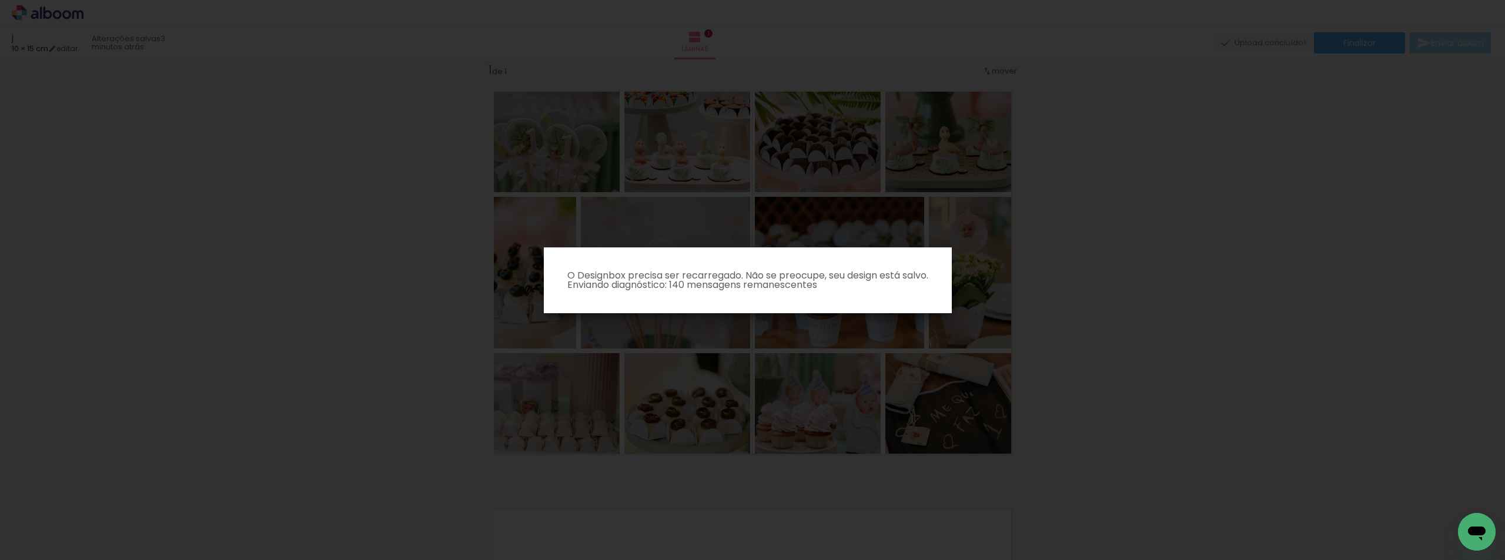
click at [1149, 331] on iron-overlay-backdrop at bounding box center [752, 280] width 1505 height 560
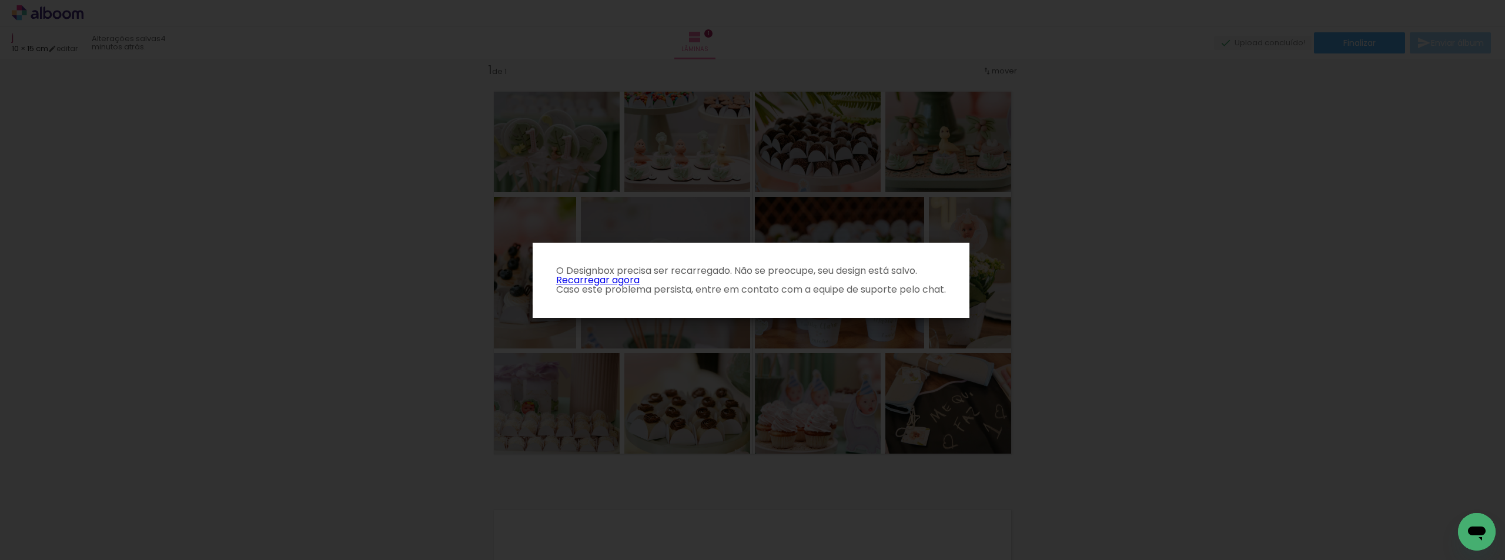
click at [587, 279] on link "Recarregar agora" at bounding box center [597, 280] width 83 height 14
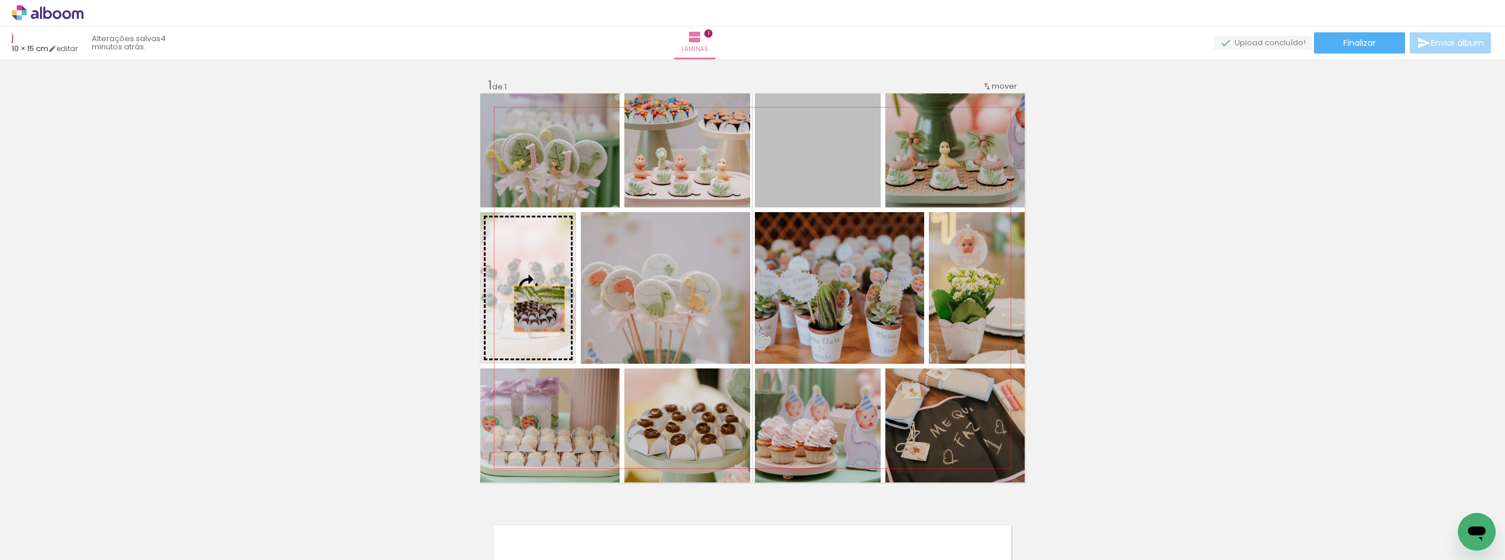
drag, startPoint x: 852, startPoint y: 166, endPoint x: 535, endPoint y: 309, distance: 347.6
click at [0, 0] on slot at bounding box center [0, 0] width 0 height 0
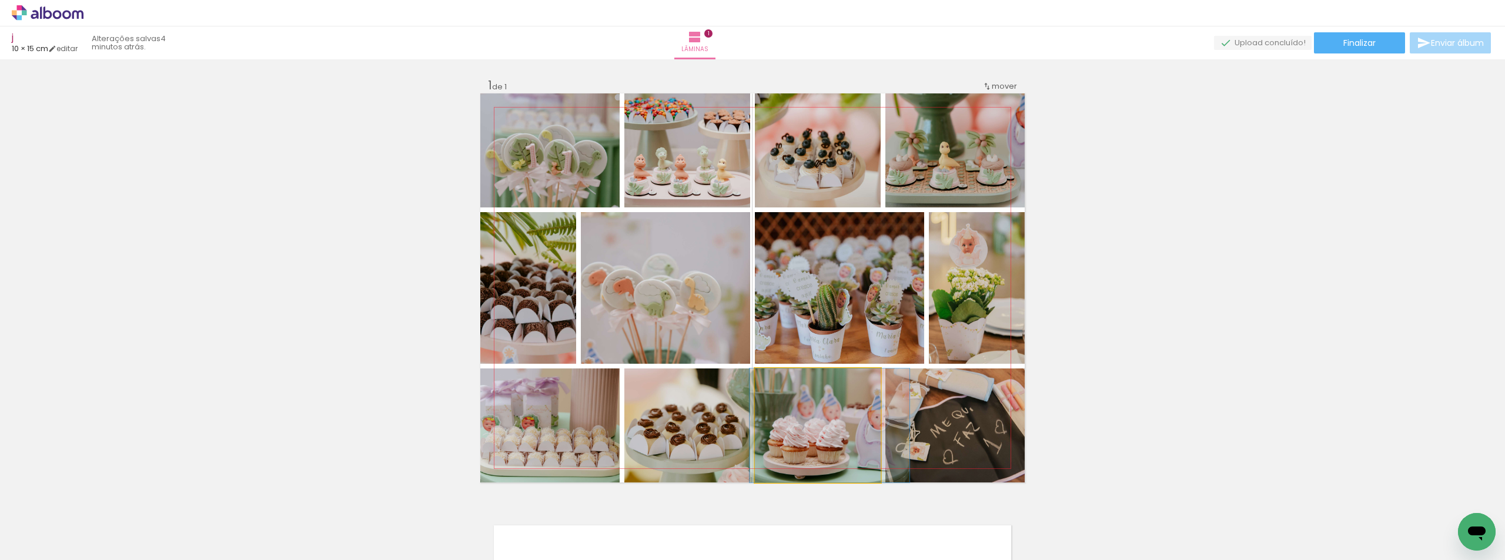
drag, startPoint x: 814, startPoint y: 432, endPoint x: 826, endPoint y: 424, distance: 14.0
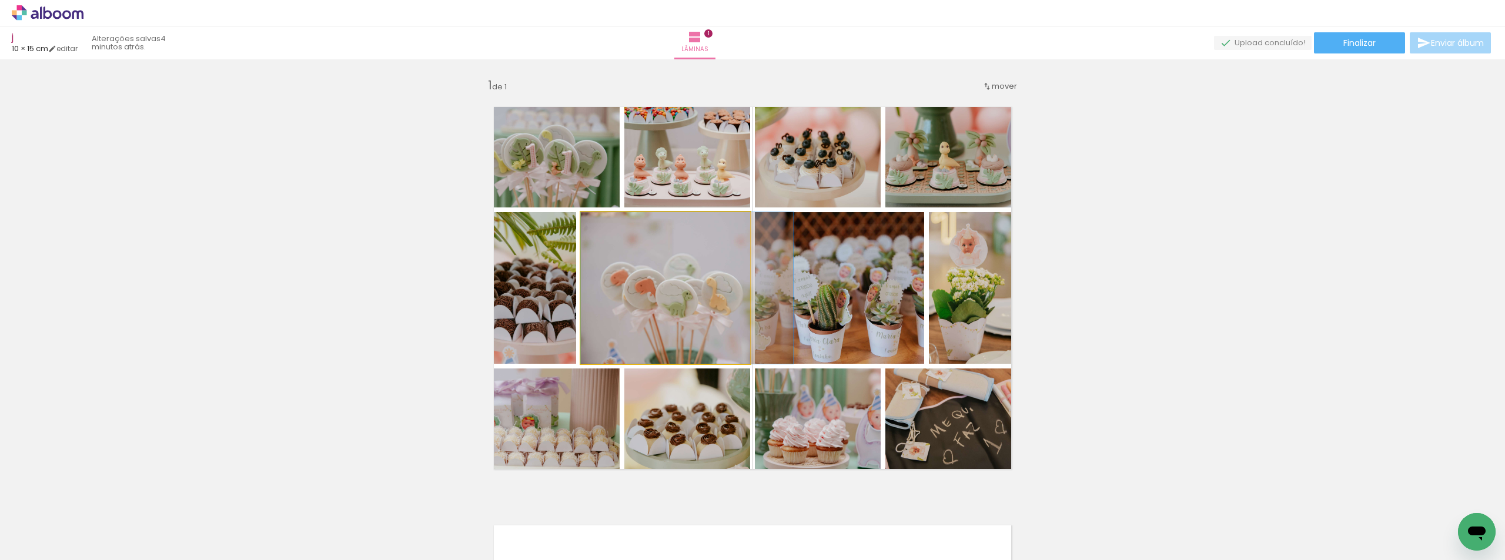
drag, startPoint x: 692, startPoint y: 318, endPoint x: 714, endPoint y: 319, distance: 21.8
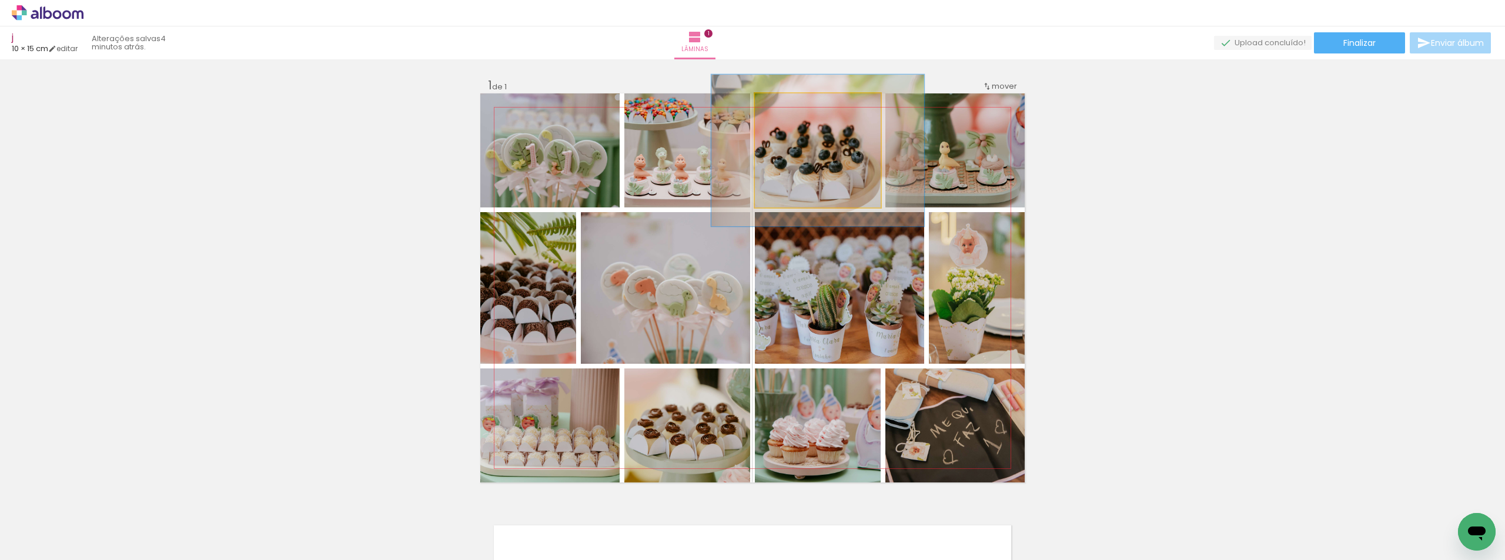
drag, startPoint x: 781, startPoint y: 107, endPoint x: 794, endPoint y: 106, distance: 13.5
type paper-slider "133"
click at [794, 106] on div at bounding box center [796, 106] width 11 height 11
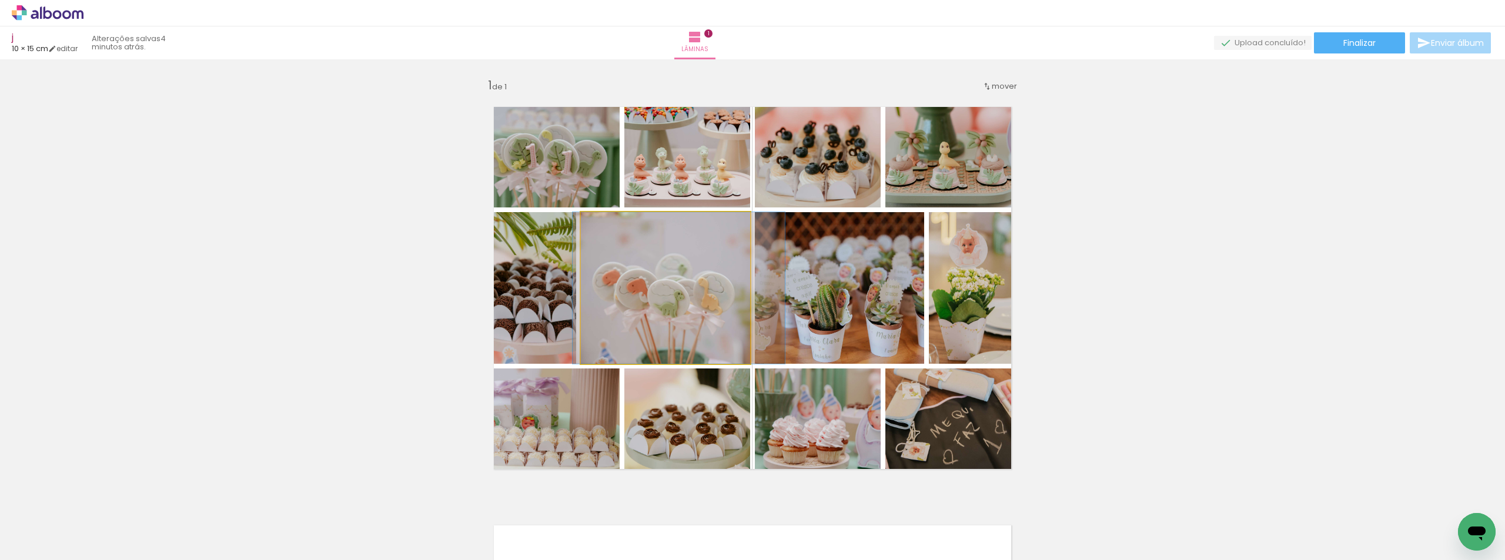
drag, startPoint x: 675, startPoint y: 329, endPoint x: 667, endPoint y: 330, distance: 8.3
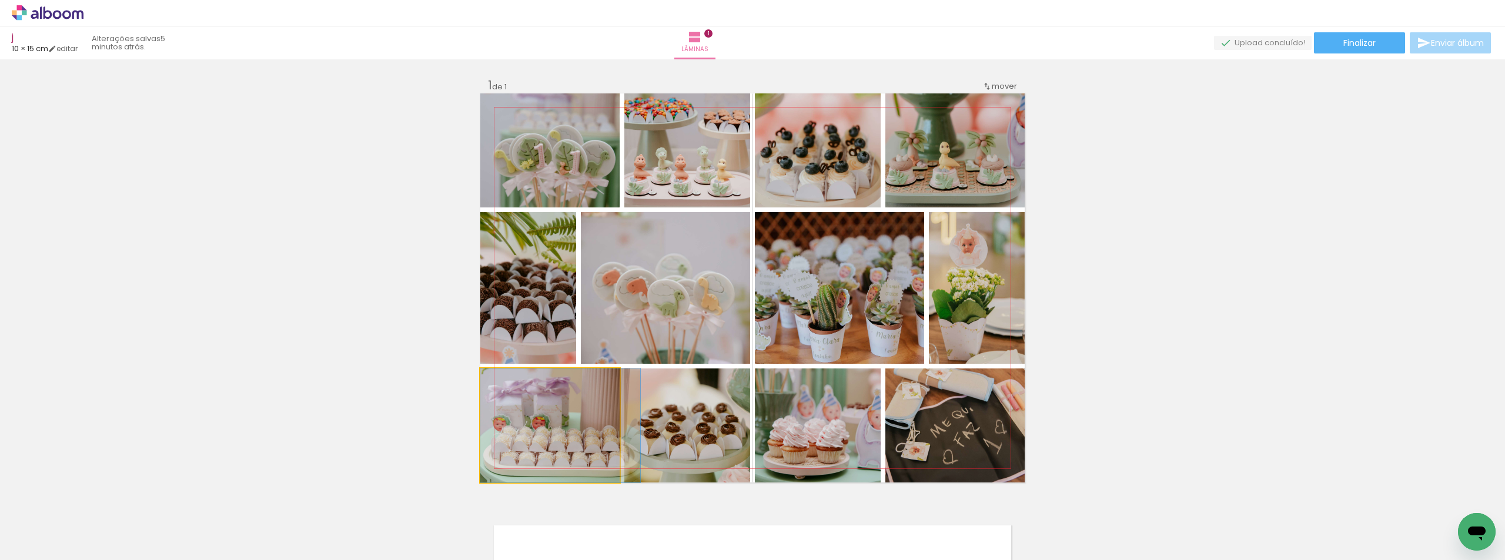
drag, startPoint x: 544, startPoint y: 421, endPoint x: 561, endPoint y: 416, distance: 17.7
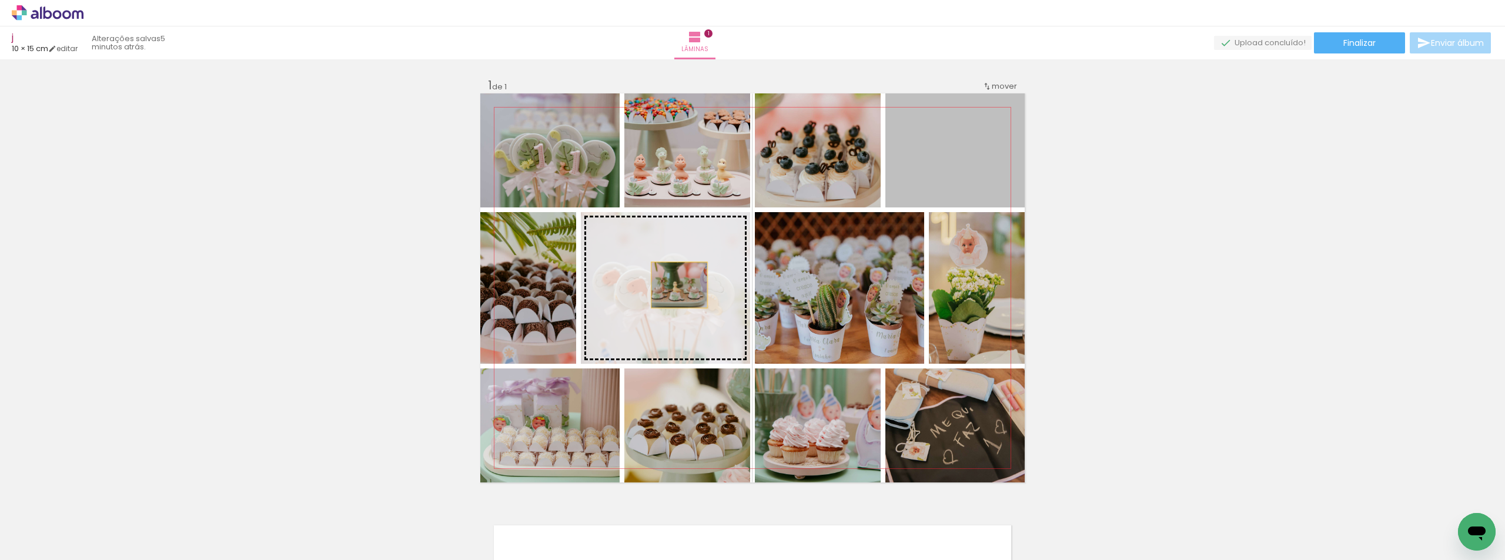
drag, startPoint x: 936, startPoint y: 174, endPoint x: 675, endPoint y: 285, distance: 284.2
click at [0, 0] on slot at bounding box center [0, 0] width 0 height 0
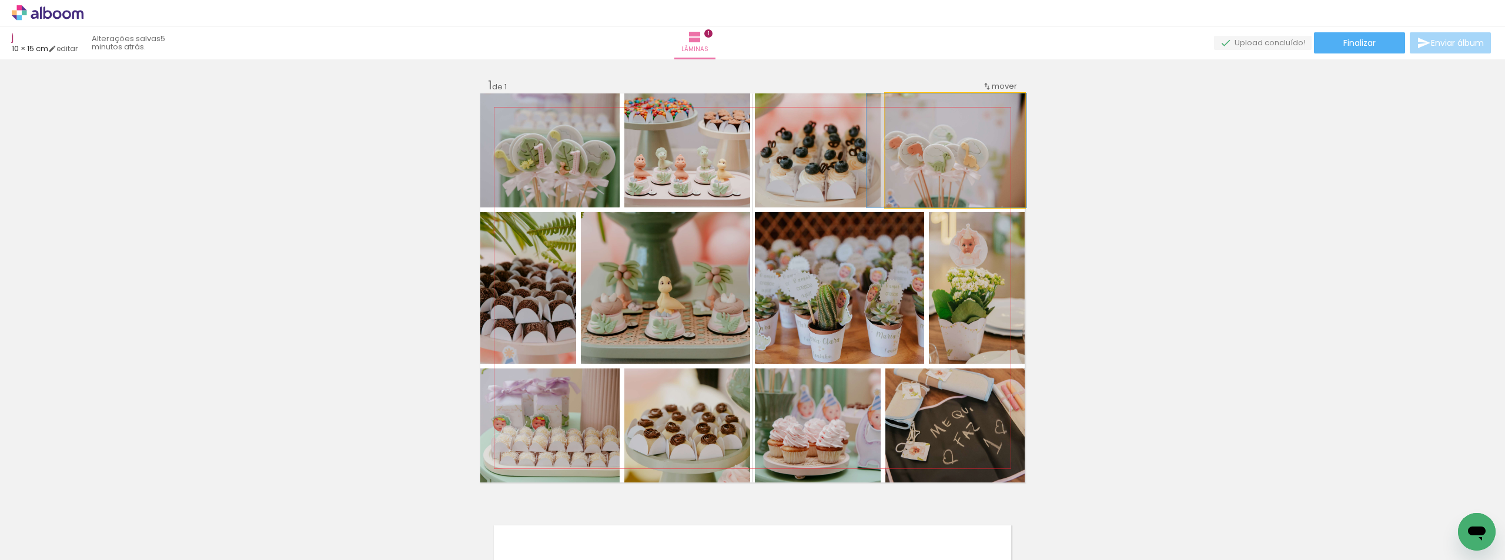
drag, startPoint x: 974, startPoint y: 179, endPoint x: 968, endPoint y: 180, distance: 6.5
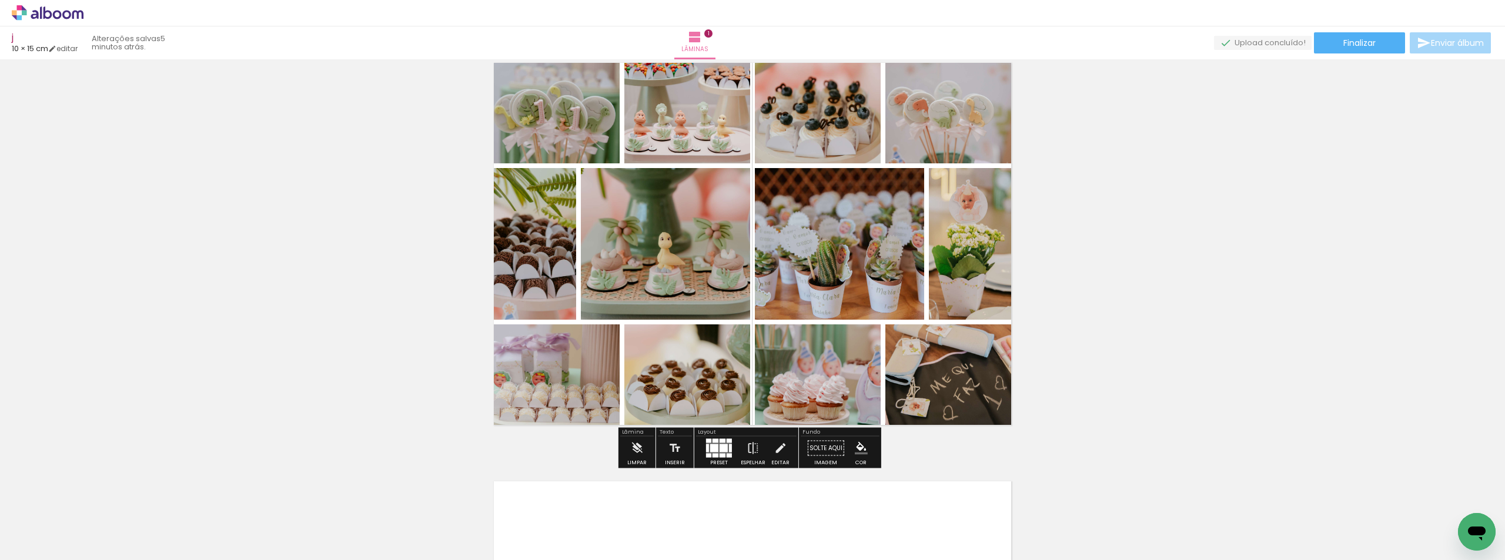
scroll to position [118, 0]
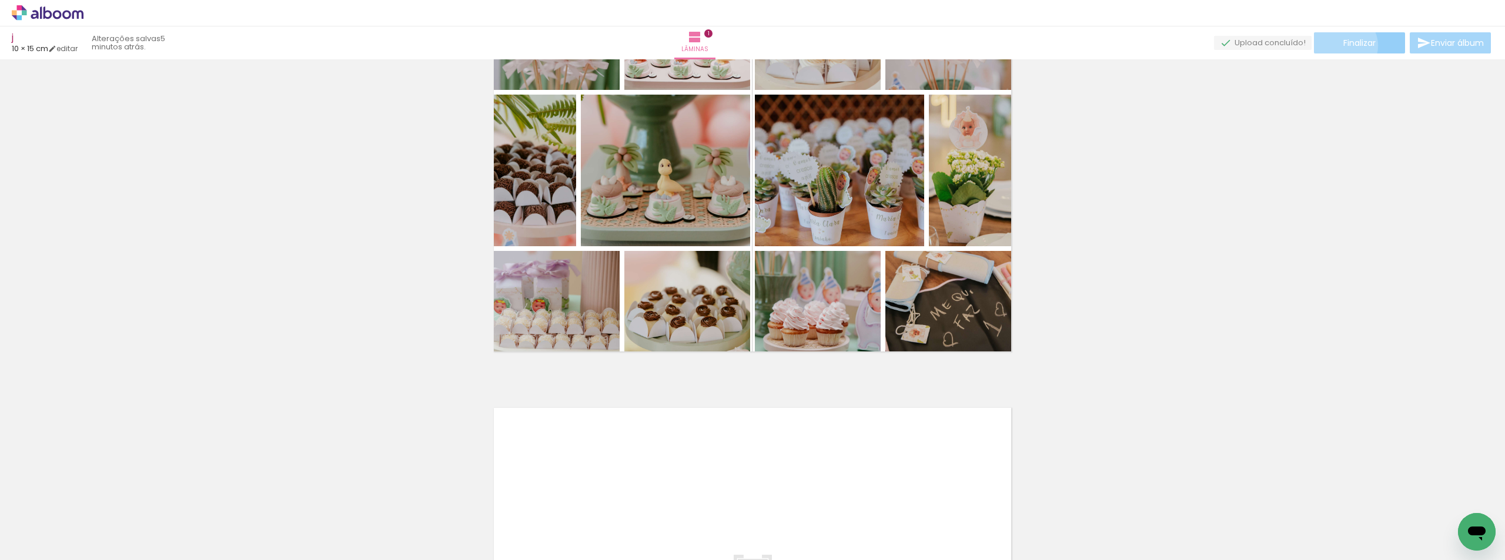
click at [1343, 45] on span "Finalizar" at bounding box center [1359, 43] width 32 height 8
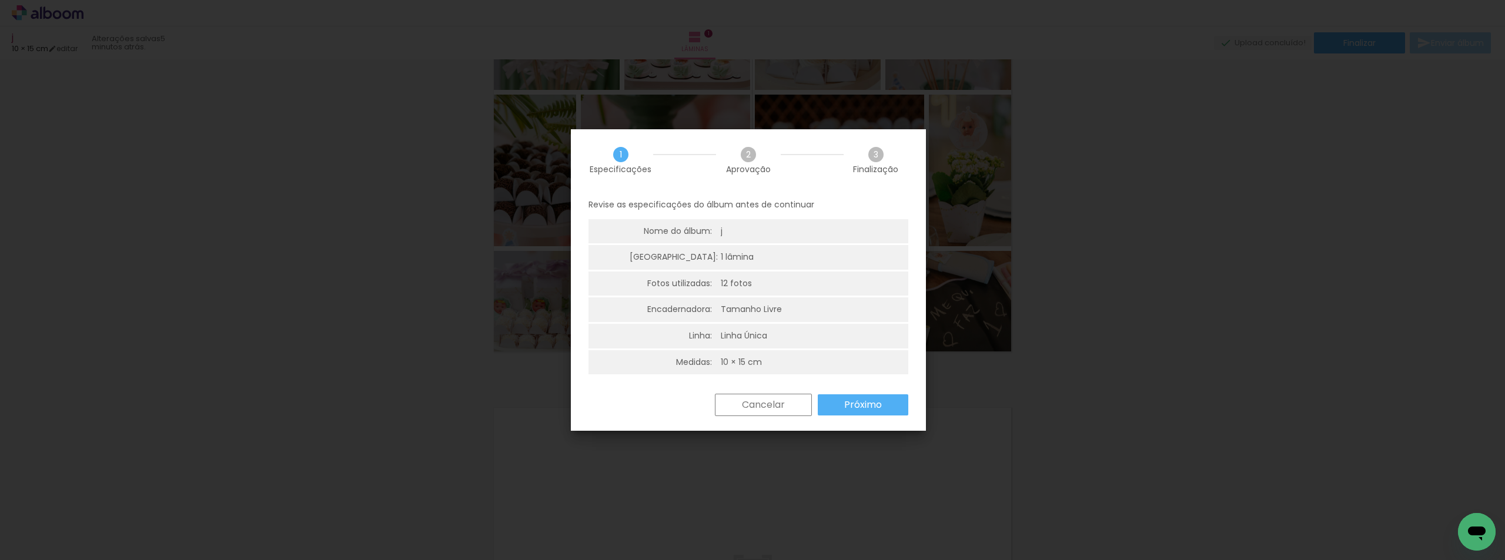
click at [0, 0] on slot "Próximo" at bounding box center [0, 0] width 0 height 0
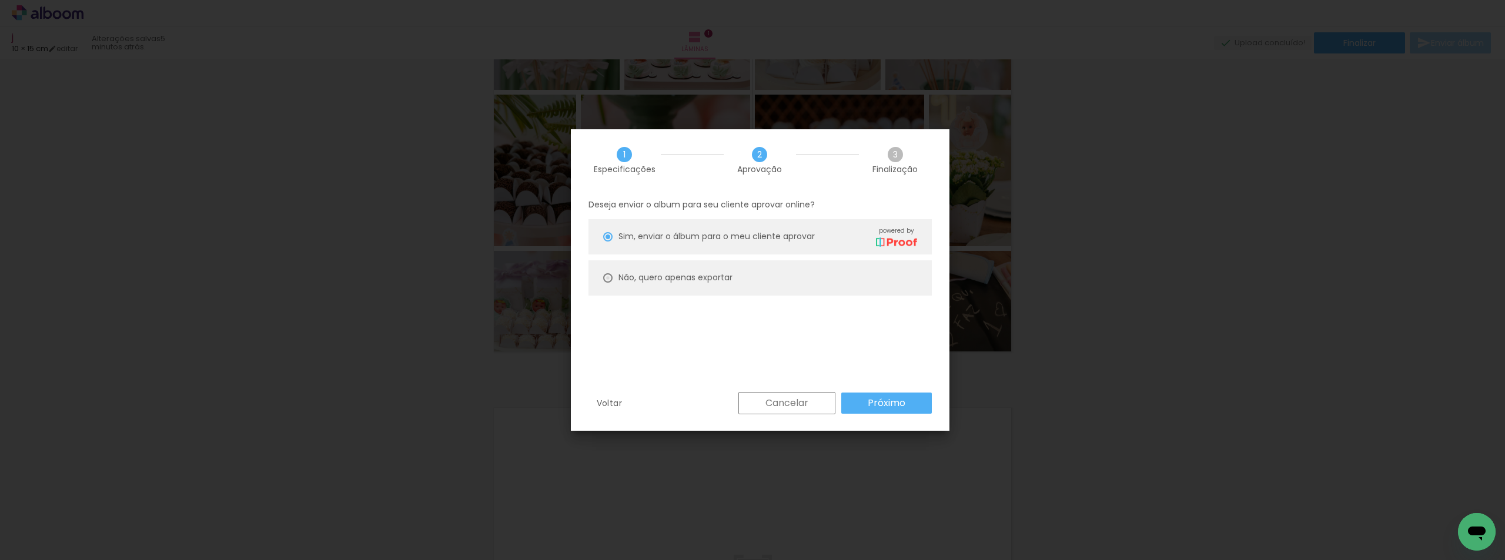
click at [608, 242] on div at bounding box center [607, 236] width 9 height 9
type paper-radio-button "on"
click at [0, 0] on slot "Próximo" at bounding box center [0, 0] width 0 height 0
type input "Alta, 300 DPI"
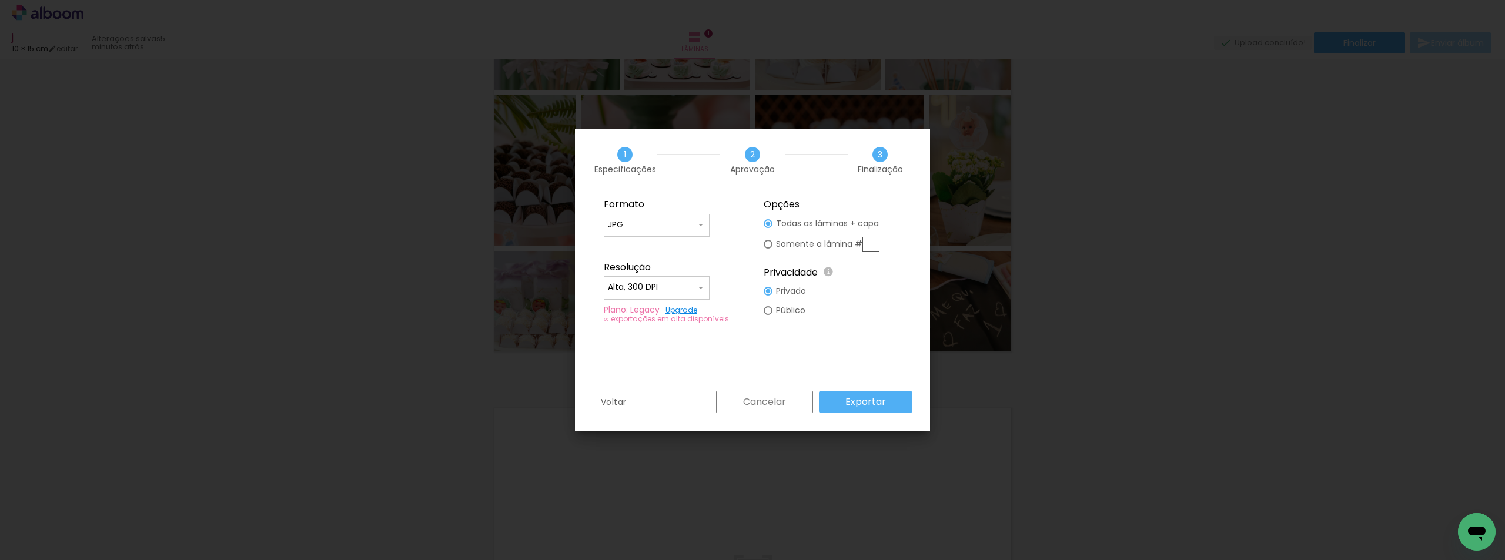
click at [768, 228] on div at bounding box center [768, 223] width 9 height 9
type paper-radio-button "on"
click at [0, 0] on slot "Exportar" at bounding box center [0, 0] width 0 height 0
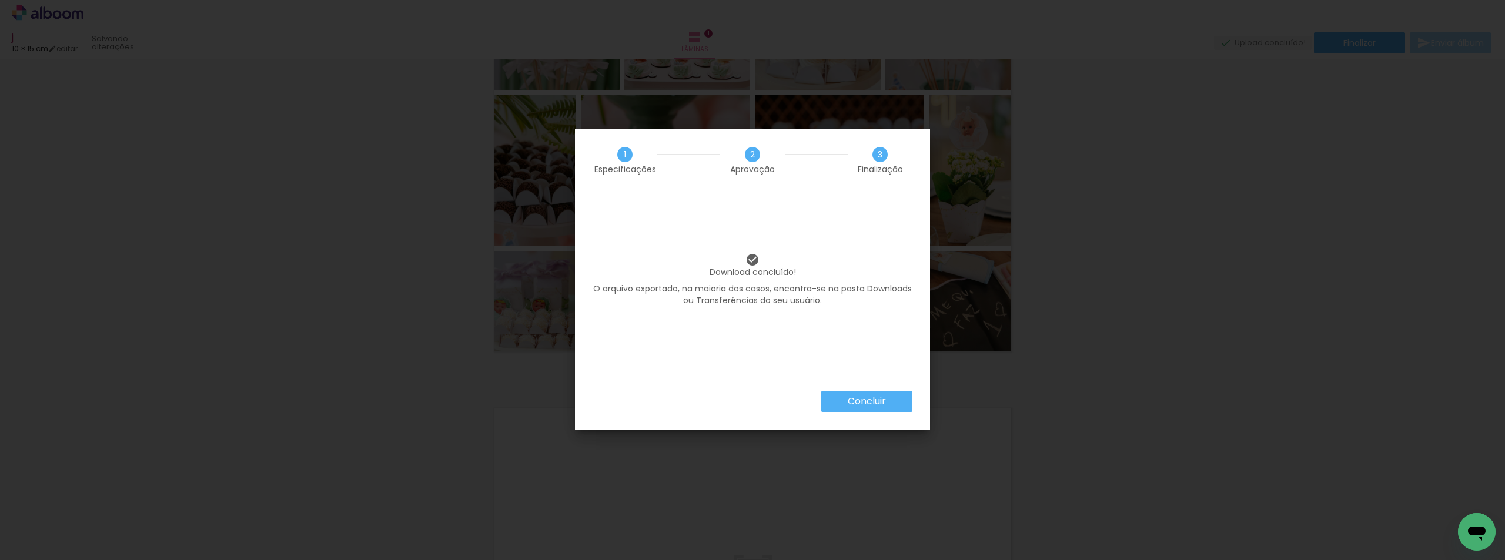
click at [899, 406] on paper-button "Concluir" at bounding box center [866, 401] width 91 height 21
